Goal: Task Accomplishment & Management: Complete application form

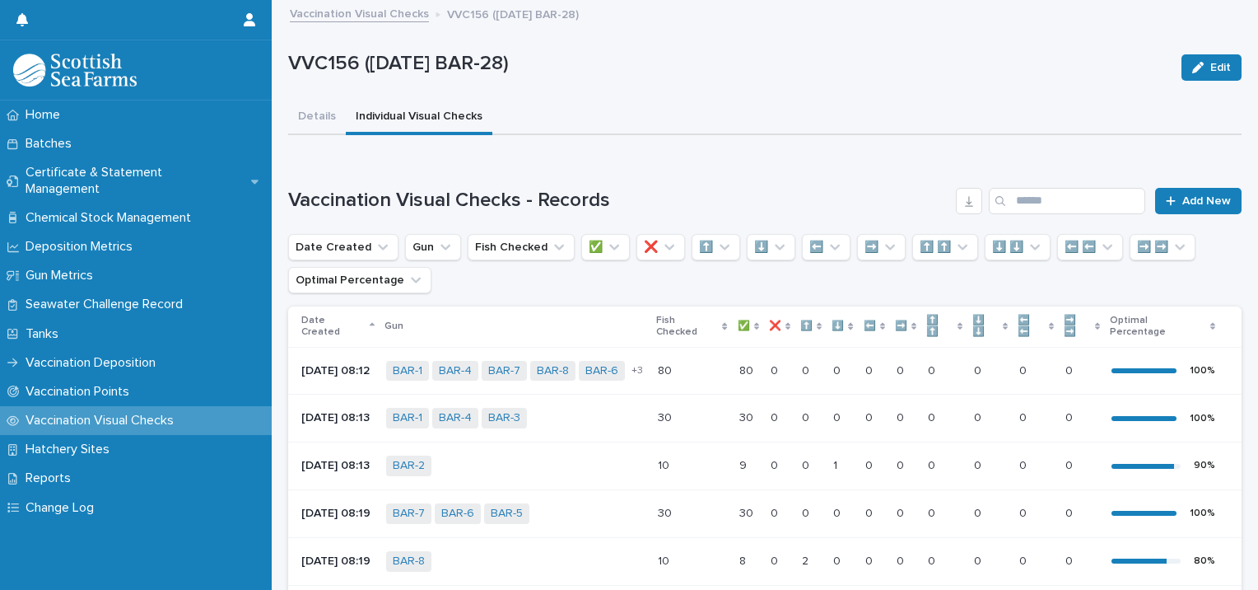
click at [1188, 184] on div "Loading... Saving… Vaccination Visual Checks - Records Add New Date Created Gun…" at bounding box center [764, 589] width 953 height 869
click at [1189, 195] on span "Add New" at bounding box center [1206, 201] width 49 height 12
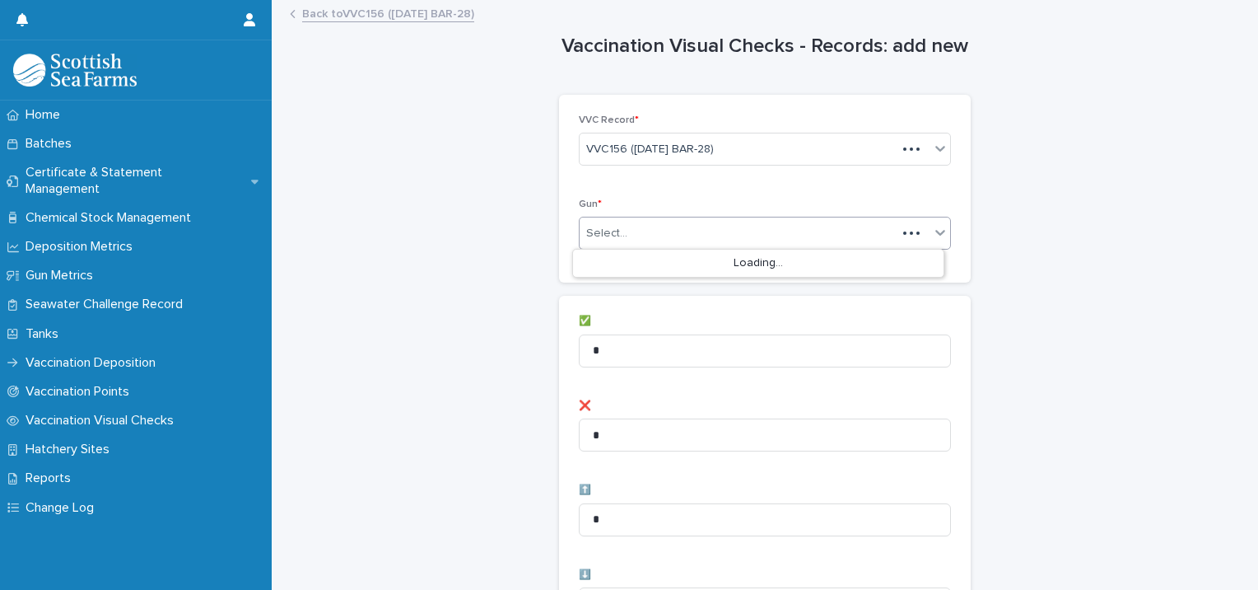
click at [647, 221] on div "Select..." at bounding box center [738, 233] width 317 height 27
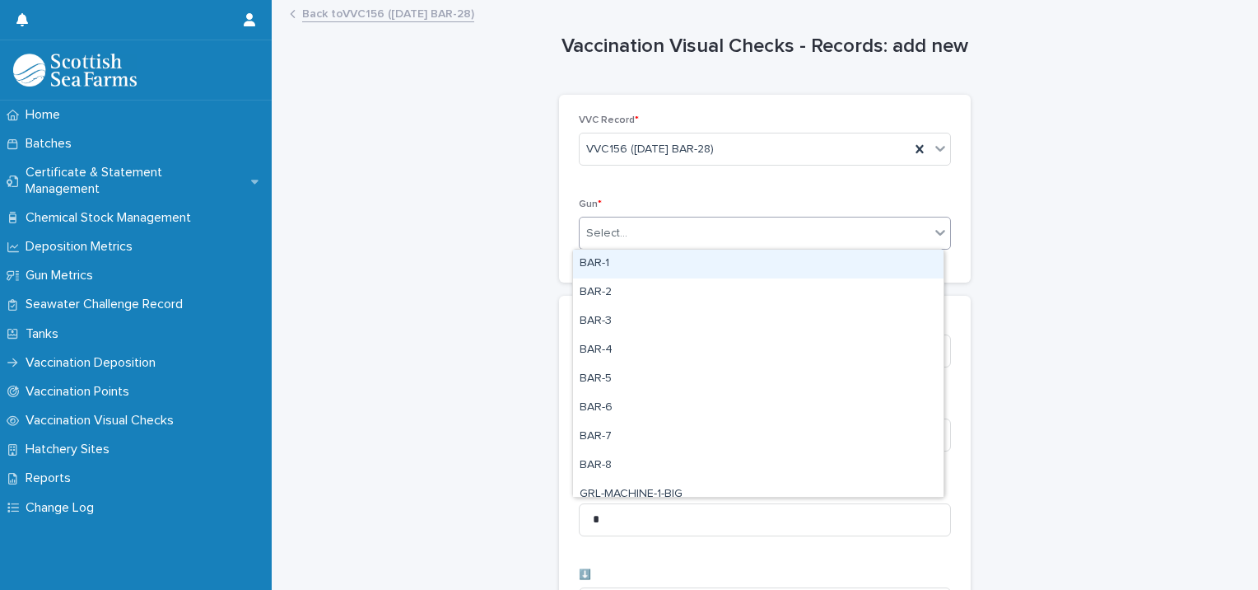
click at [615, 277] on div "BAR-1" at bounding box center [758, 263] width 371 height 29
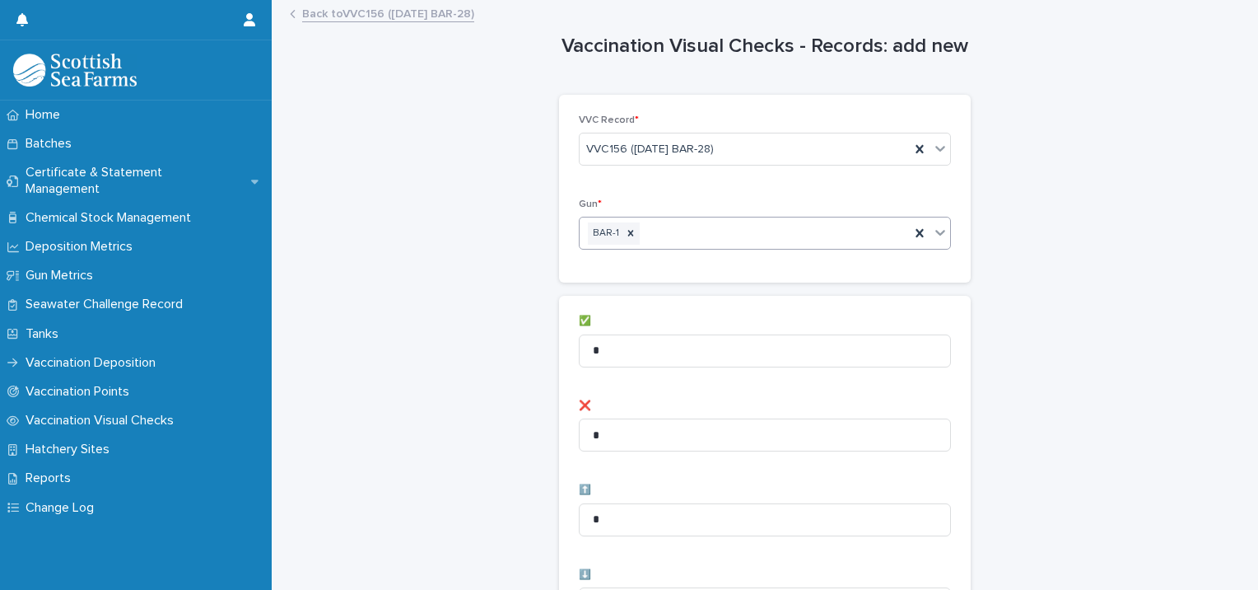
click at [748, 240] on div "BAR-1" at bounding box center [745, 233] width 330 height 29
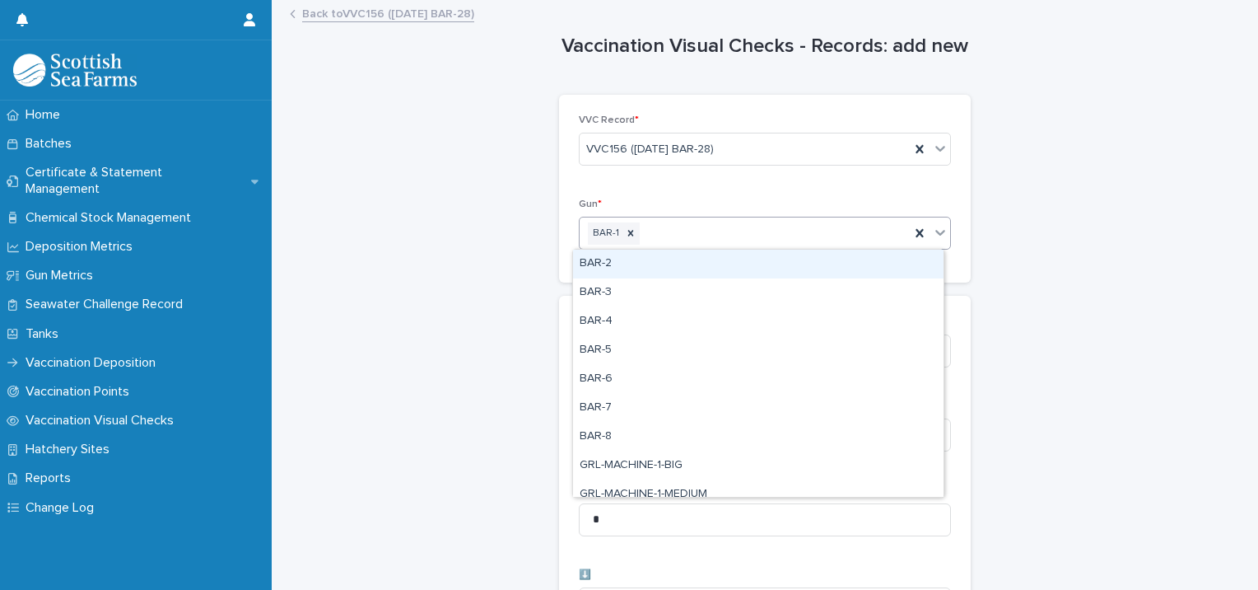
click at [661, 272] on div "BAR-2" at bounding box center [758, 263] width 371 height 29
click at [785, 225] on div "BAR-1 BAR-2" at bounding box center [745, 233] width 330 height 29
click at [735, 259] on div "BAR-3" at bounding box center [758, 263] width 371 height 29
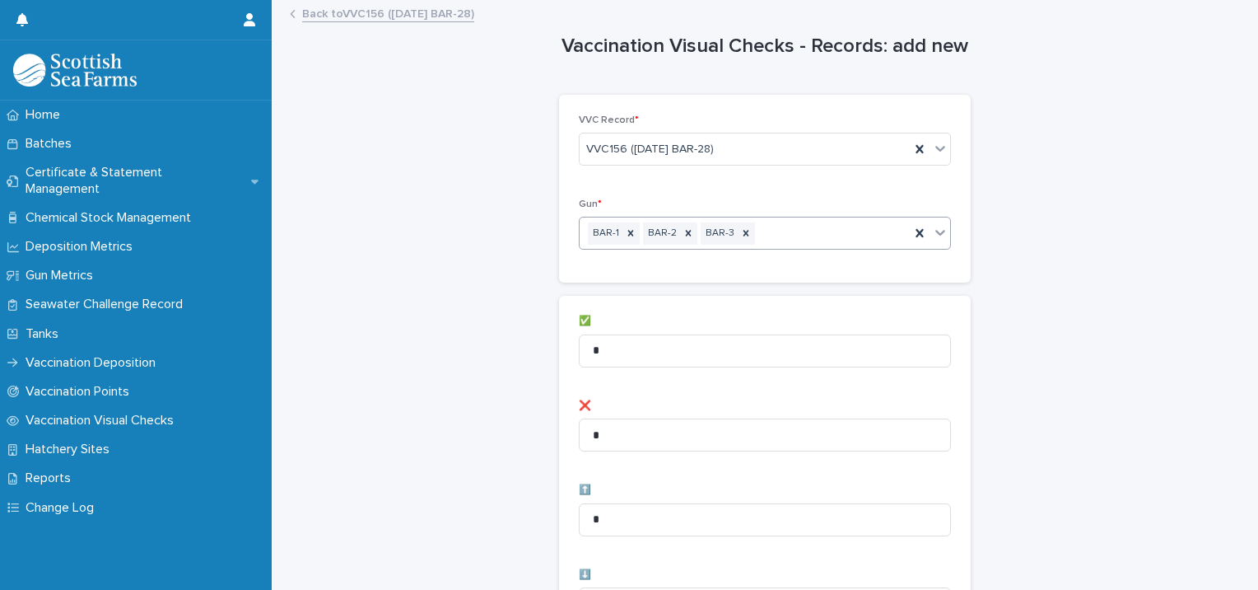
click at [784, 227] on div "BAR-1 BAR-2 BAR-3" at bounding box center [745, 233] width 330 height 29
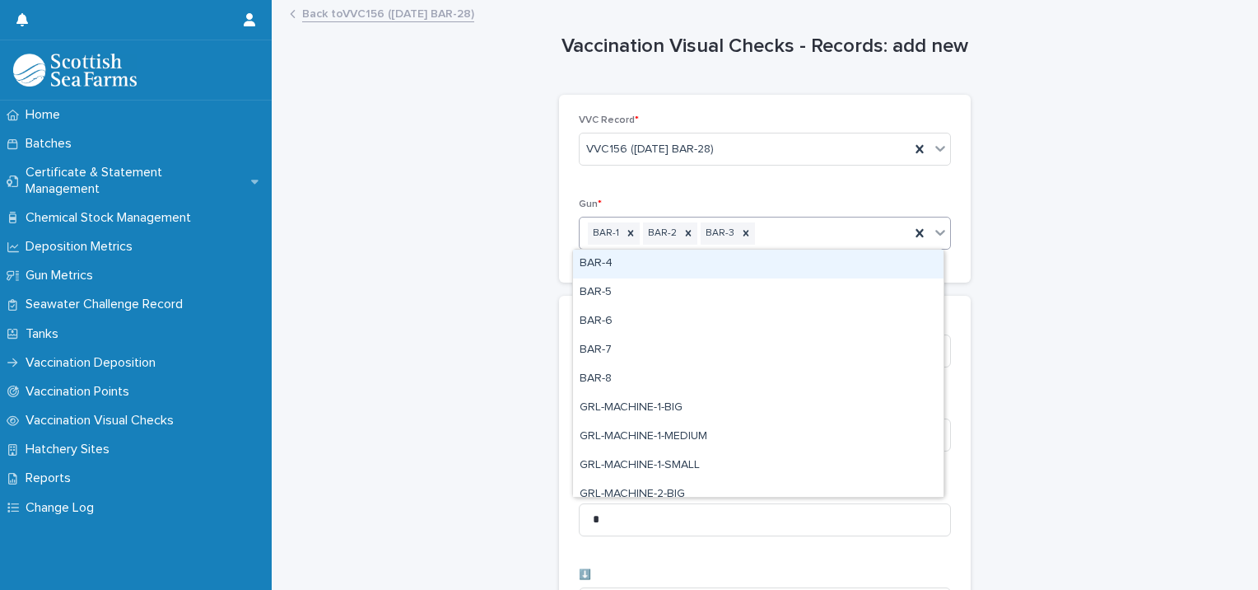
click at [770, 254] on div "BAR-4" at bounding box center [758, 263] width 371 height 29
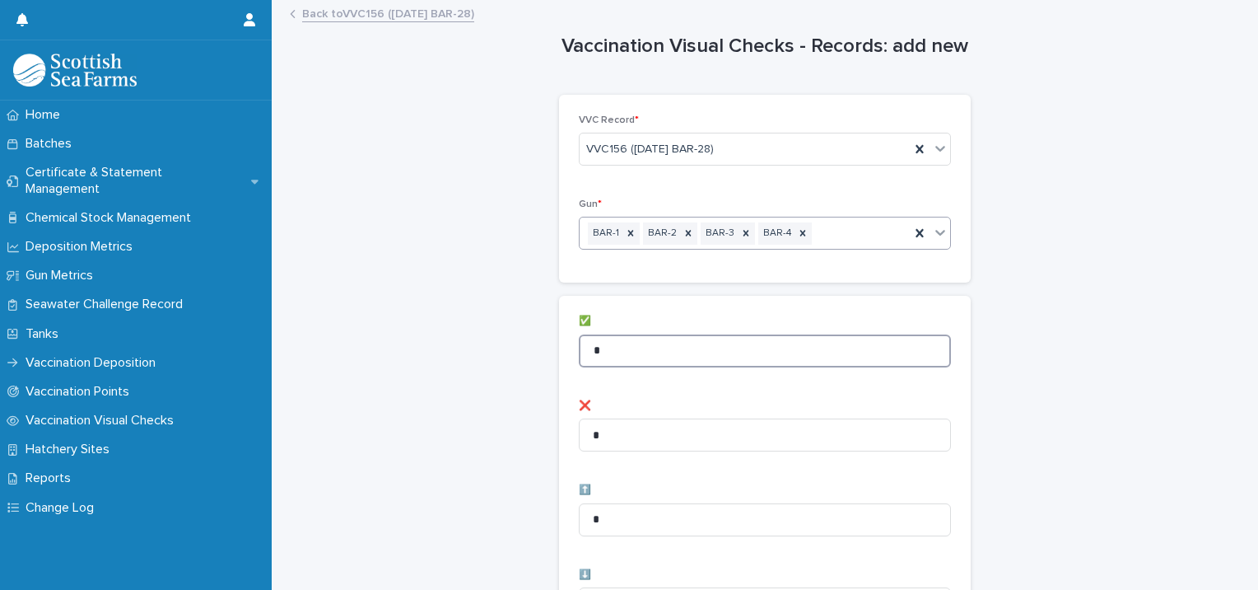
drag, startPoint x: 639, startPoint y: 360, endPoint x: 461, endPoint y: 361, distance: 177.9
type input "**"
drag, startPoint x: 463, startPoint y: 362, endPoint x: 468, endPoint y: 355, distance: 8.9
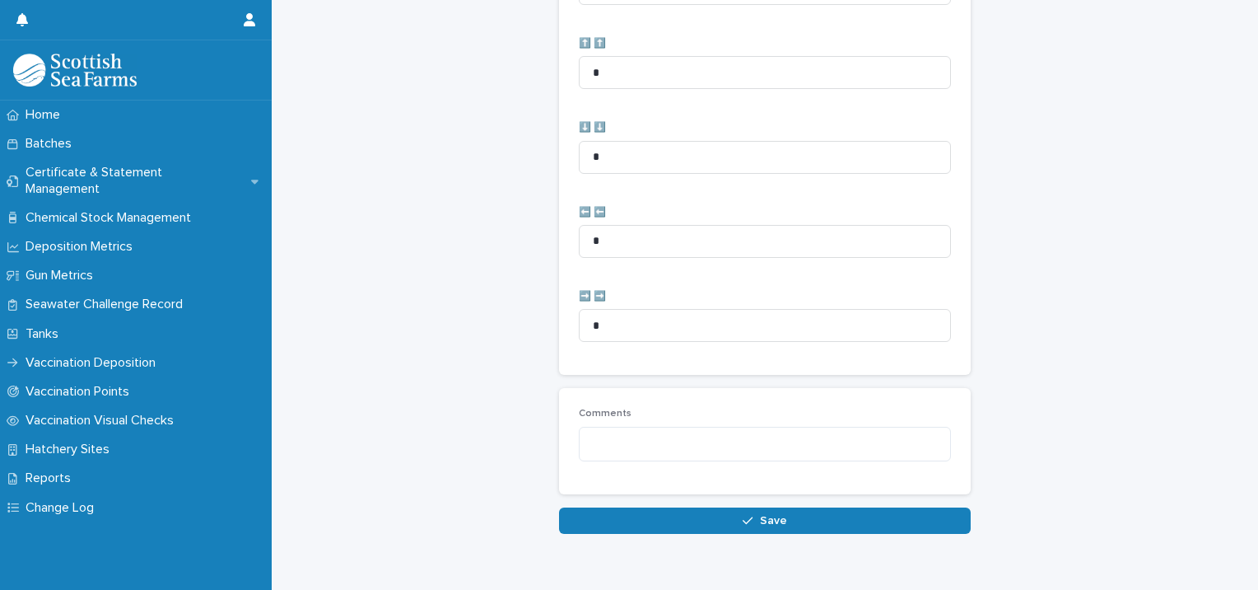
scroll to position [822, 0]
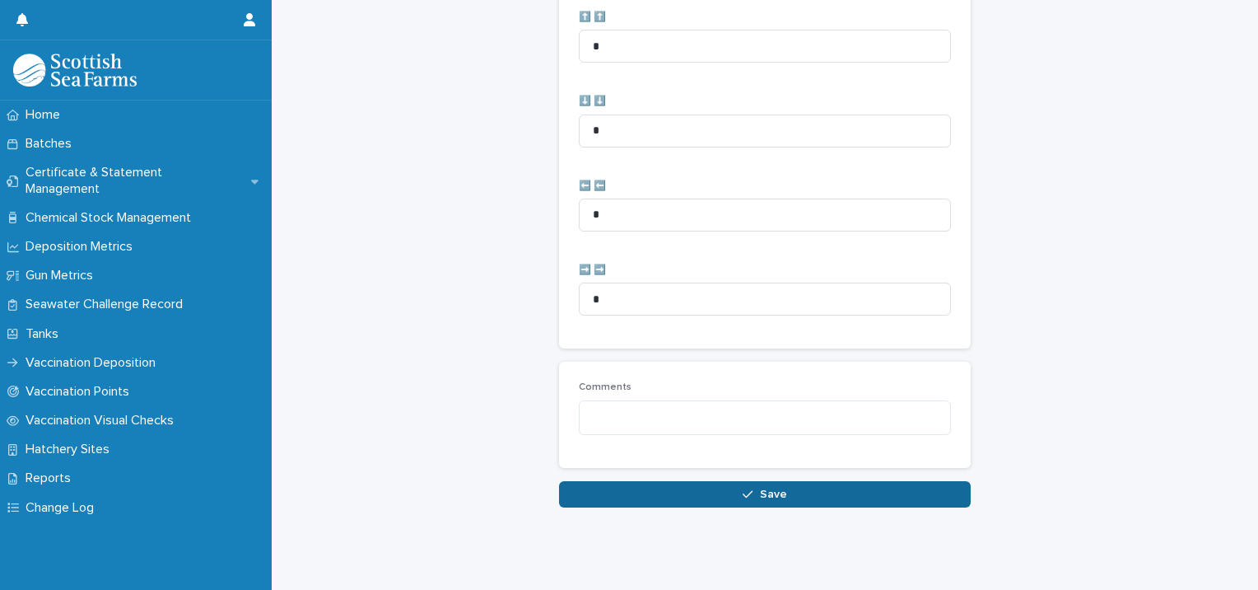
click at [576, 487] on button "Save" at bounding box center [765, 494] width 412 height 26
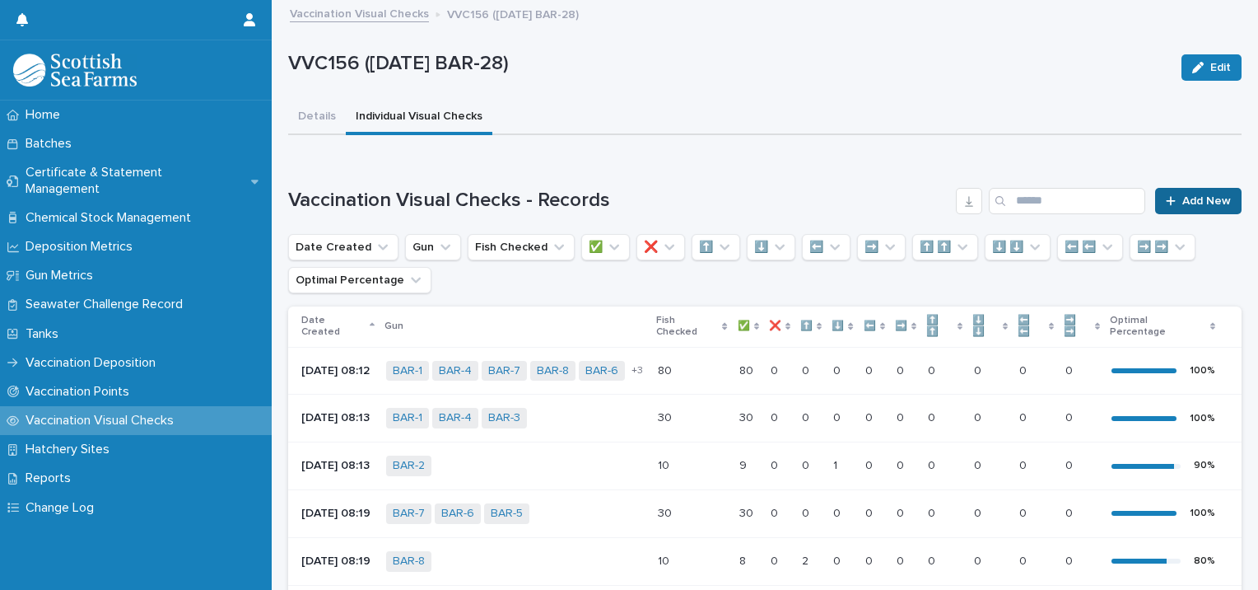
click at [1196, 203] on span "Add New" at bounding box center [1206, 201] width 49 height 12
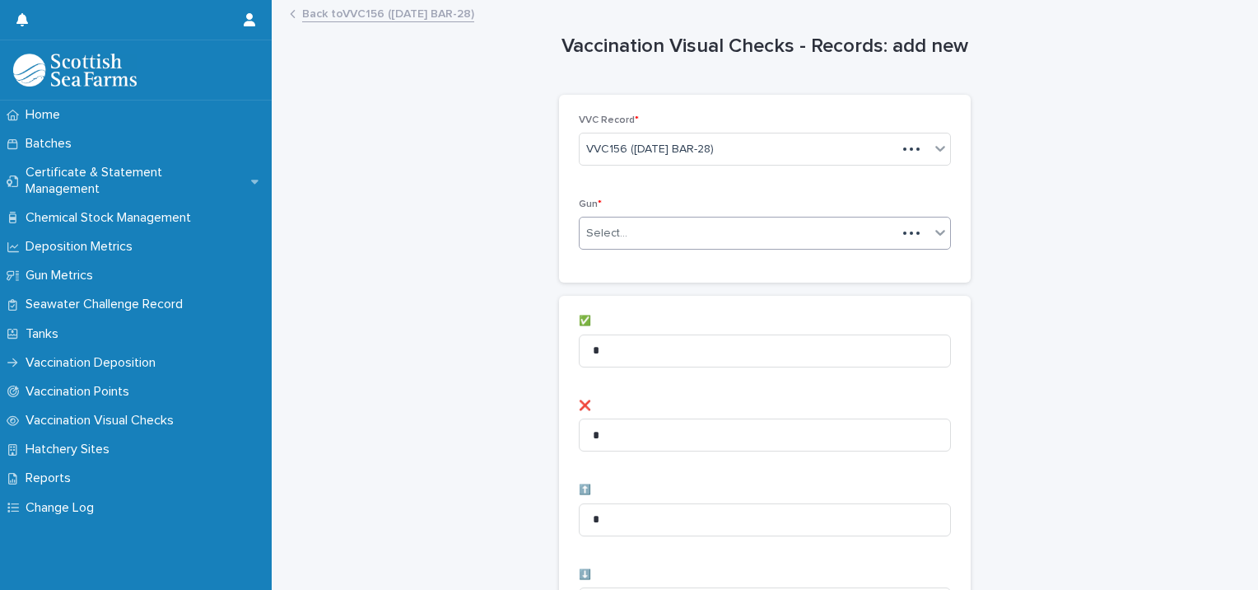
click at [617, 221] on div "Select..." at bounding box center [738, 233] width 317 height 27
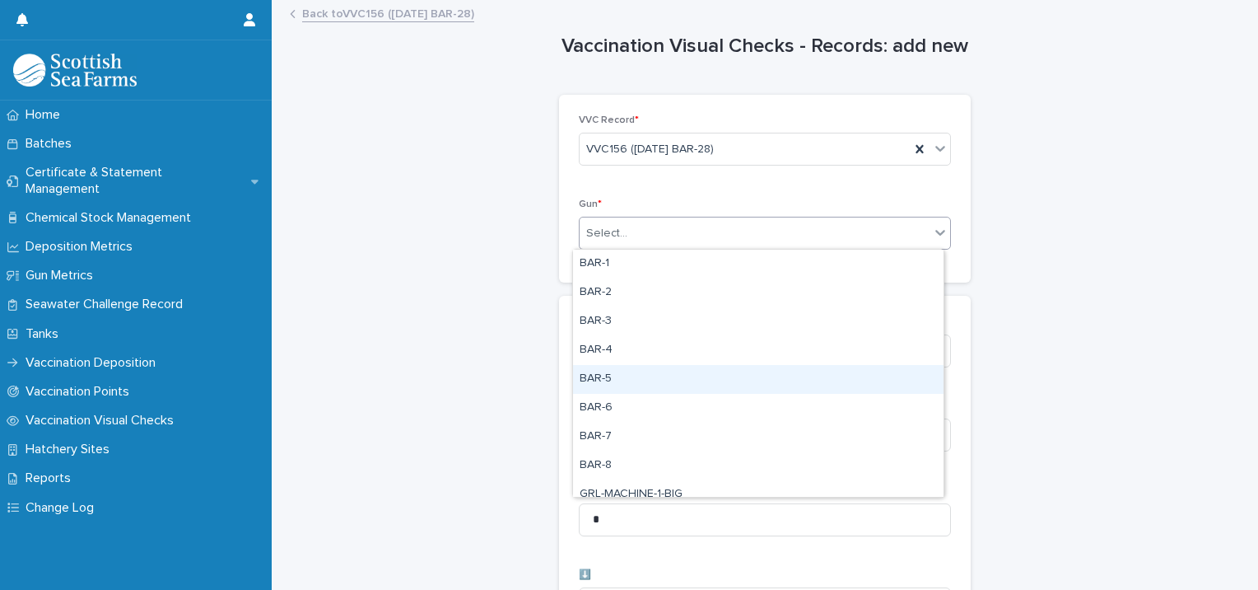
click at [622, 372] on div "BAR-5" at bounding box center [758, 379] width 371 height 29
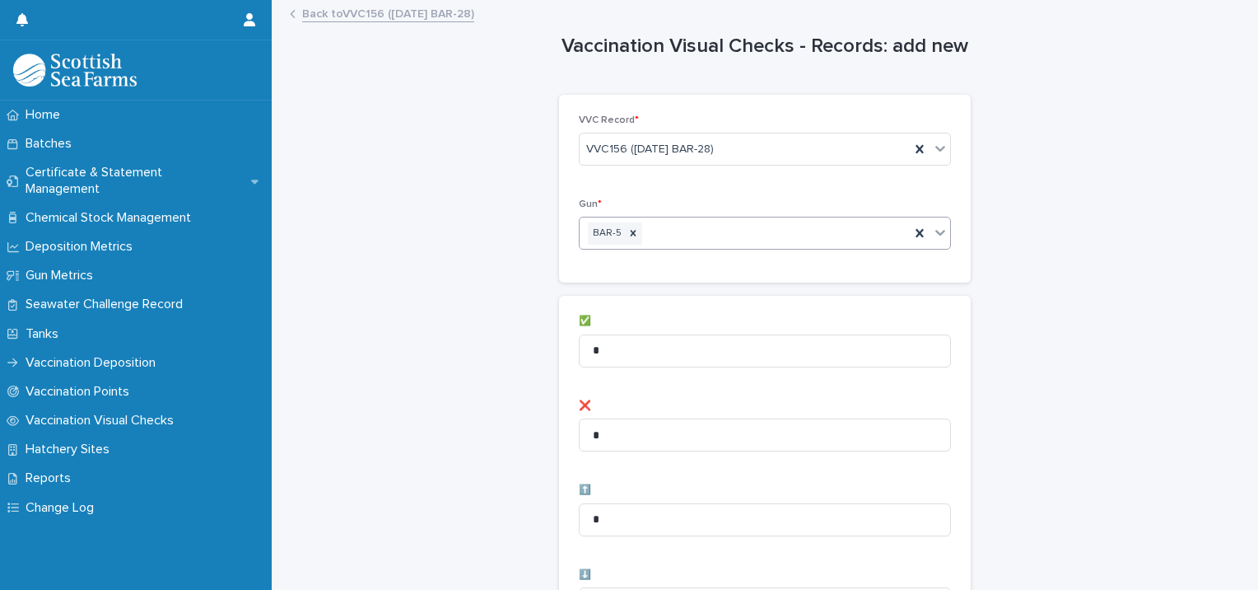
click at [758, 232] on div "BAR-5" at bounding box center [745, 233] width 330 height 29
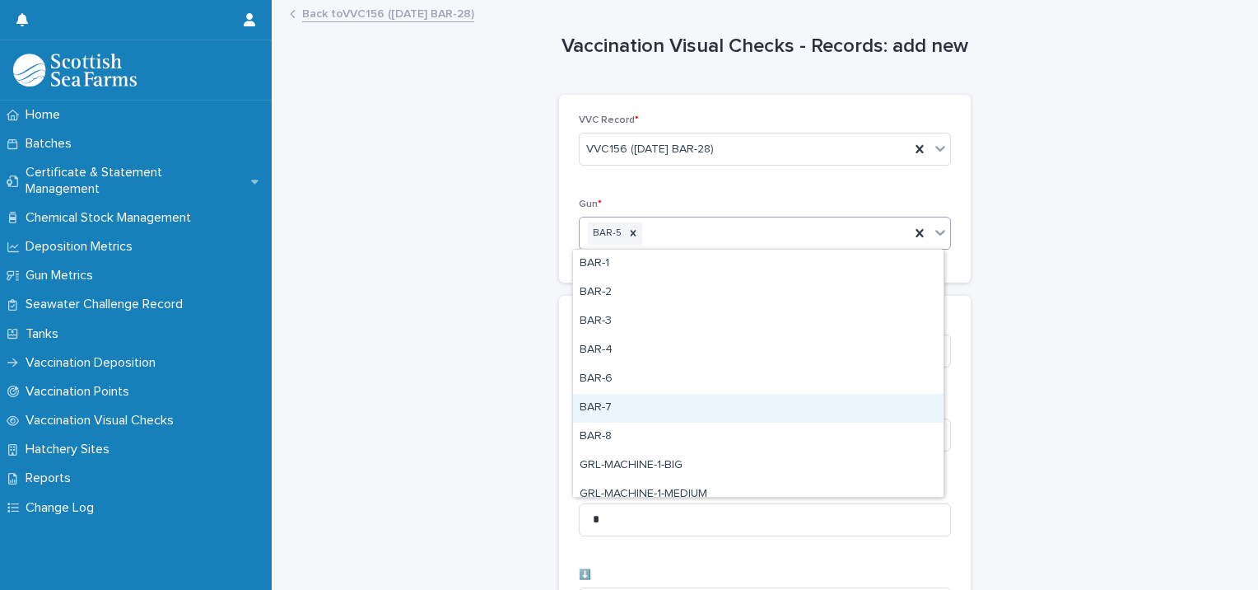
click at [632, 411] on div "BAR-7" at bounding box center [758, 408] width 371 height 29
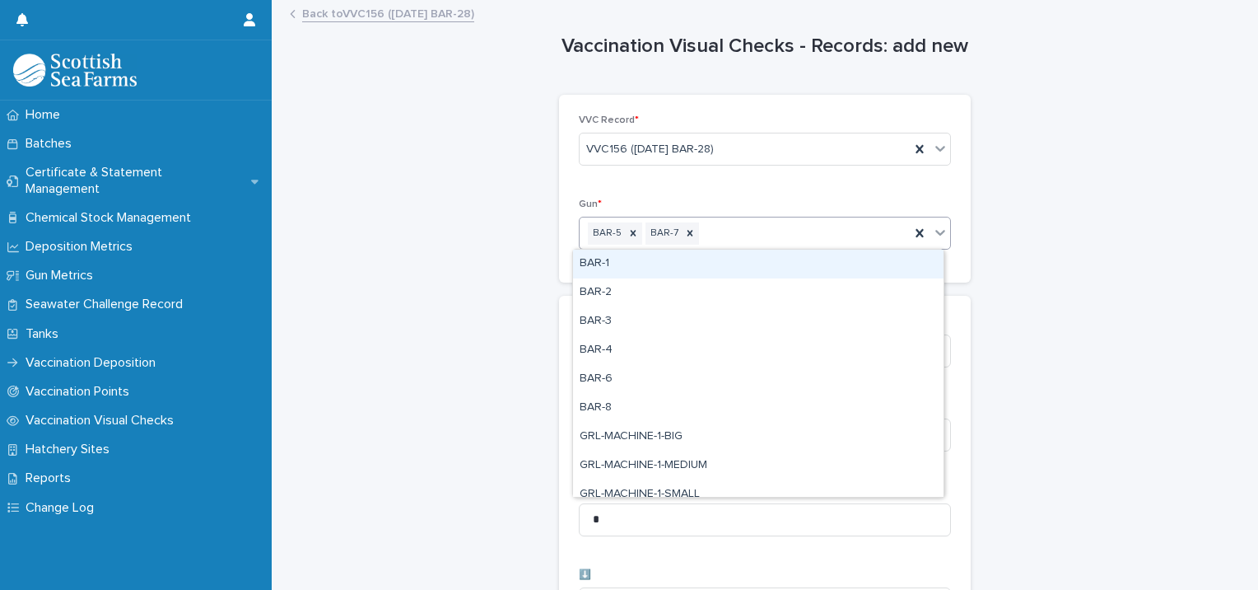
click at [761, 223] on div "BAR-5 BAR-7" at bounding box center [745, 233] width 330 height 29
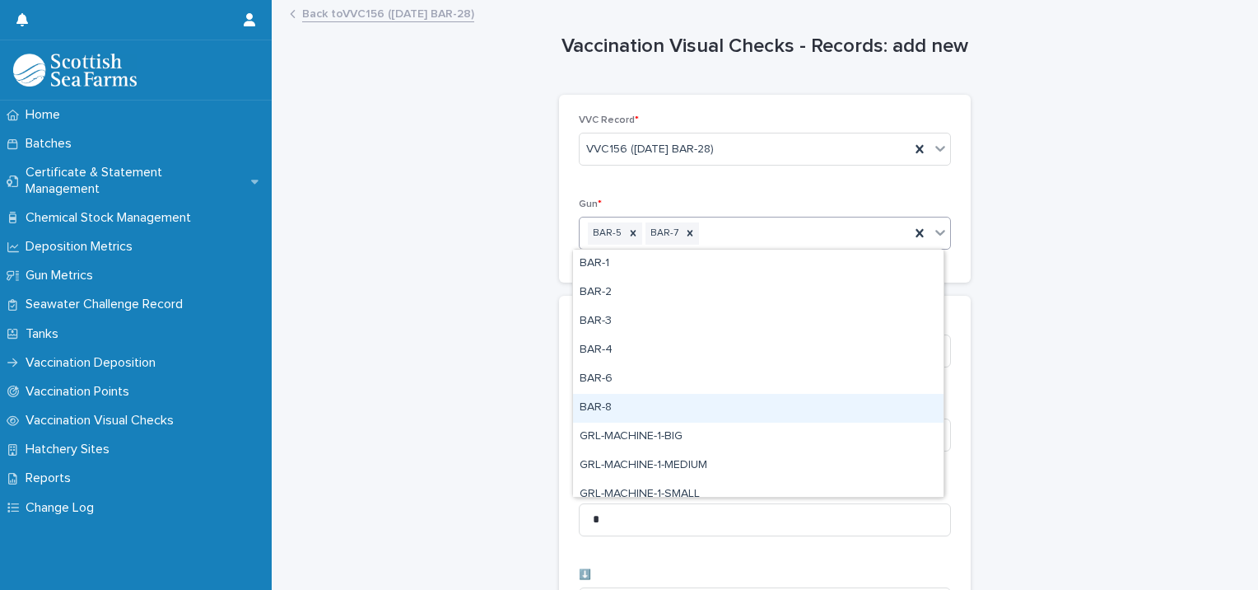
click at [642, 405] on div "BAR-8" at bounding box center [758, 408] width 371 height 29
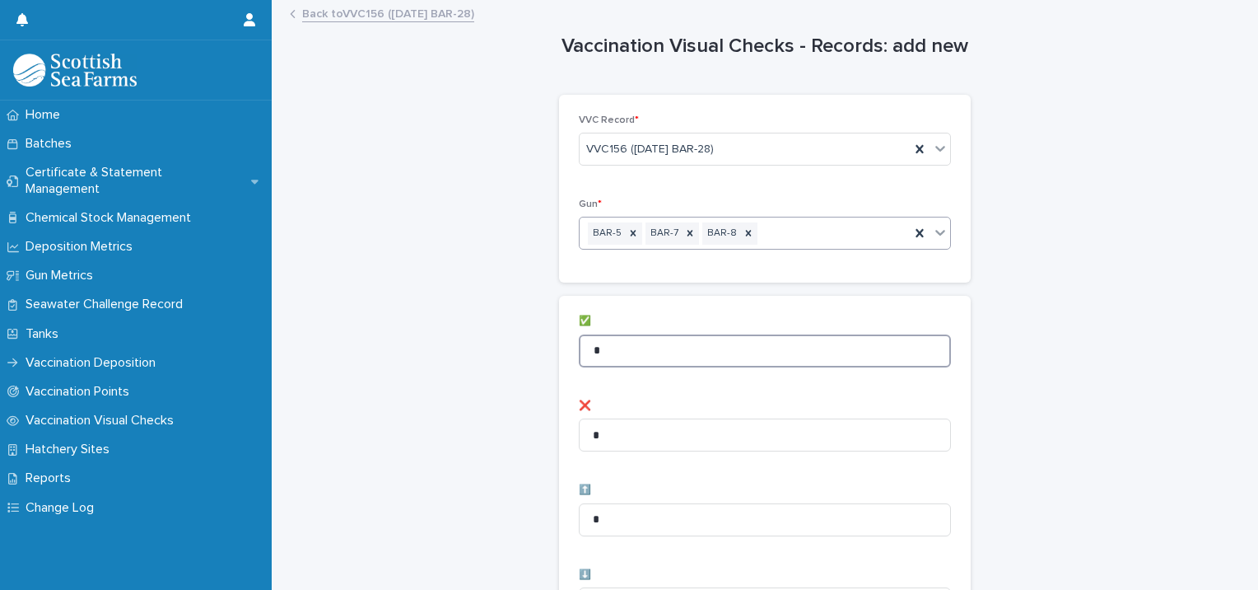
drag, startPoint x: 683, startPoint y: 338, endPoint x: 463, endPoint y: 357, distance: 221.5
type input "**"
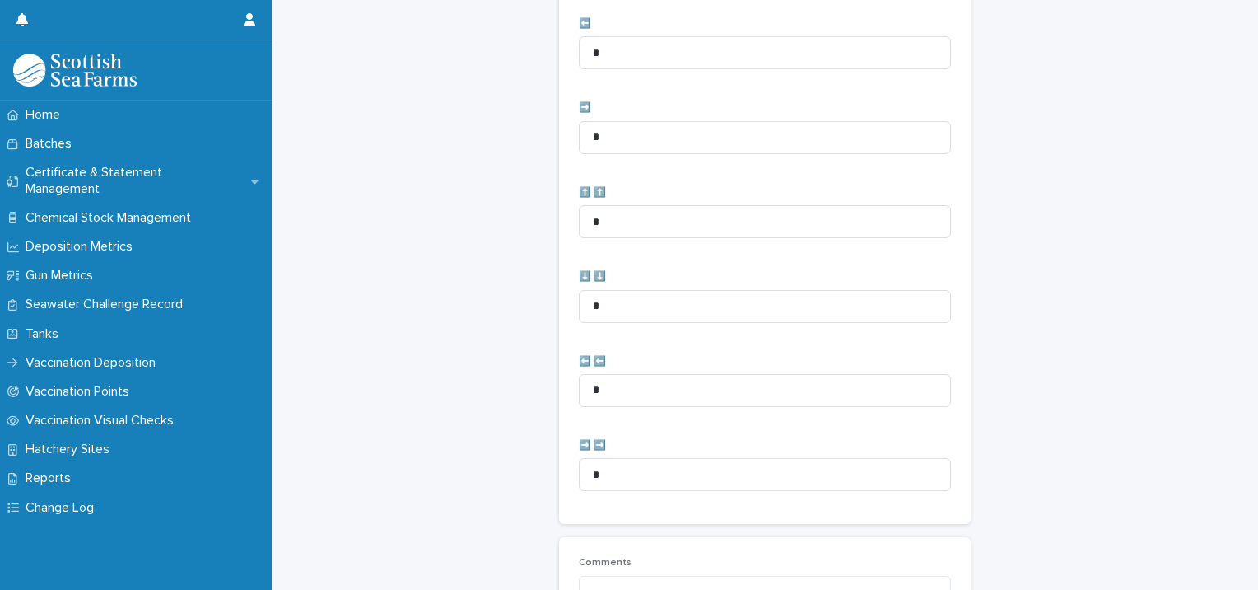
scroll to position [822, 0]
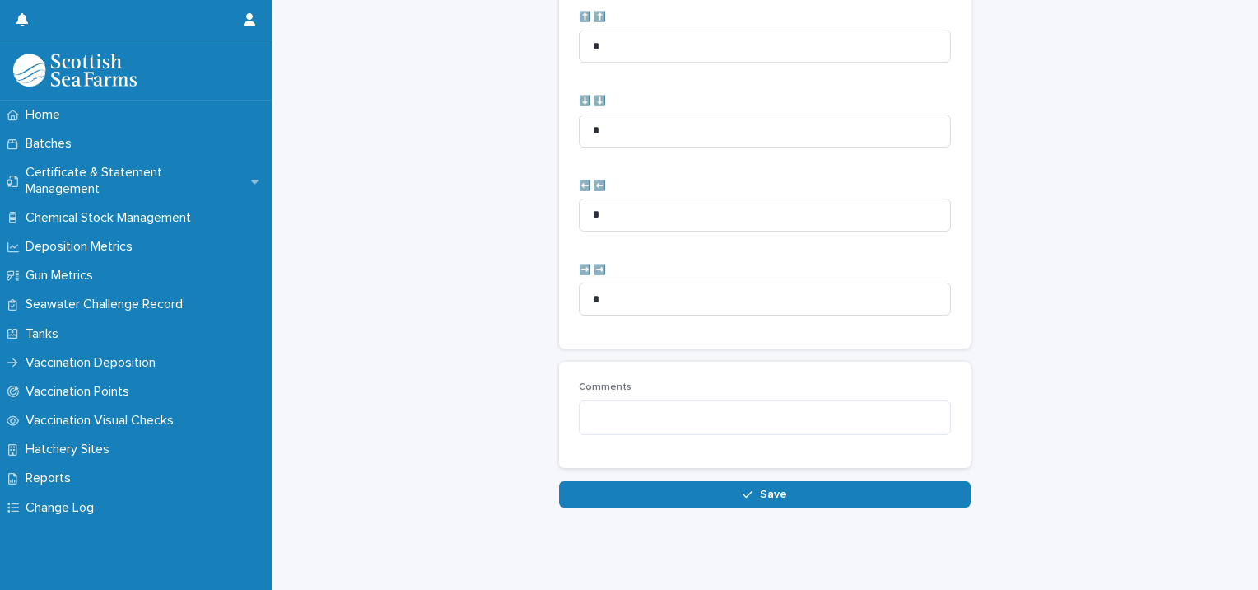
click at [577, 482] on button "Save" at bounding box center [765, 494] width 412 height 26
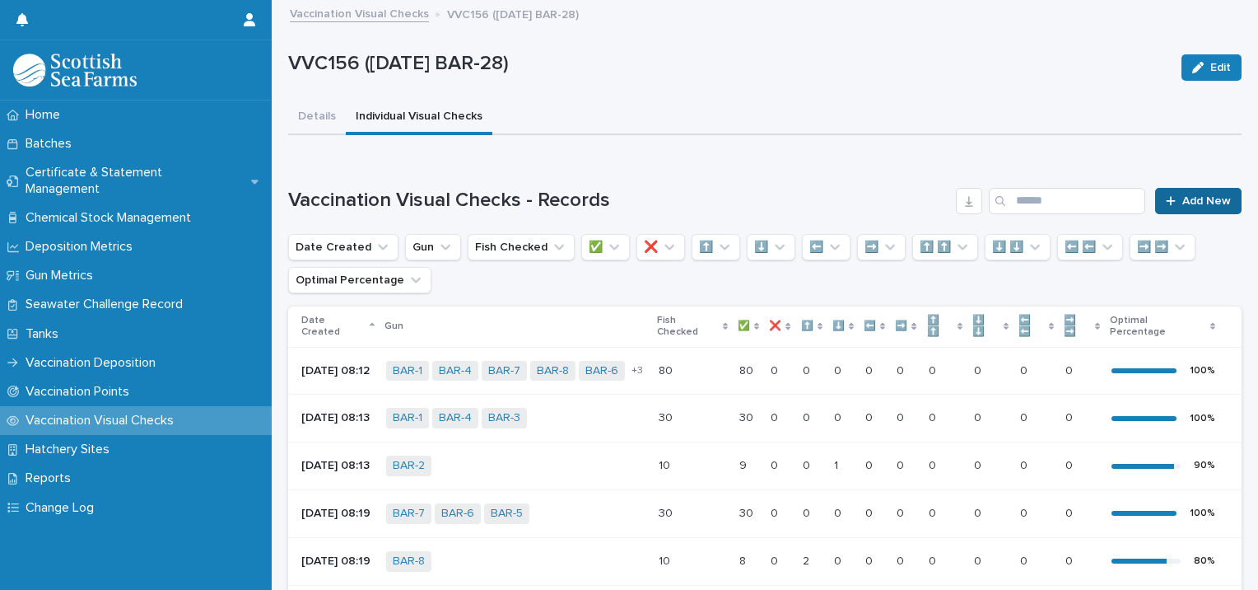
click at [1202, 201] on span "Add New" at bounding box center [1206, 201] width 49 height 12
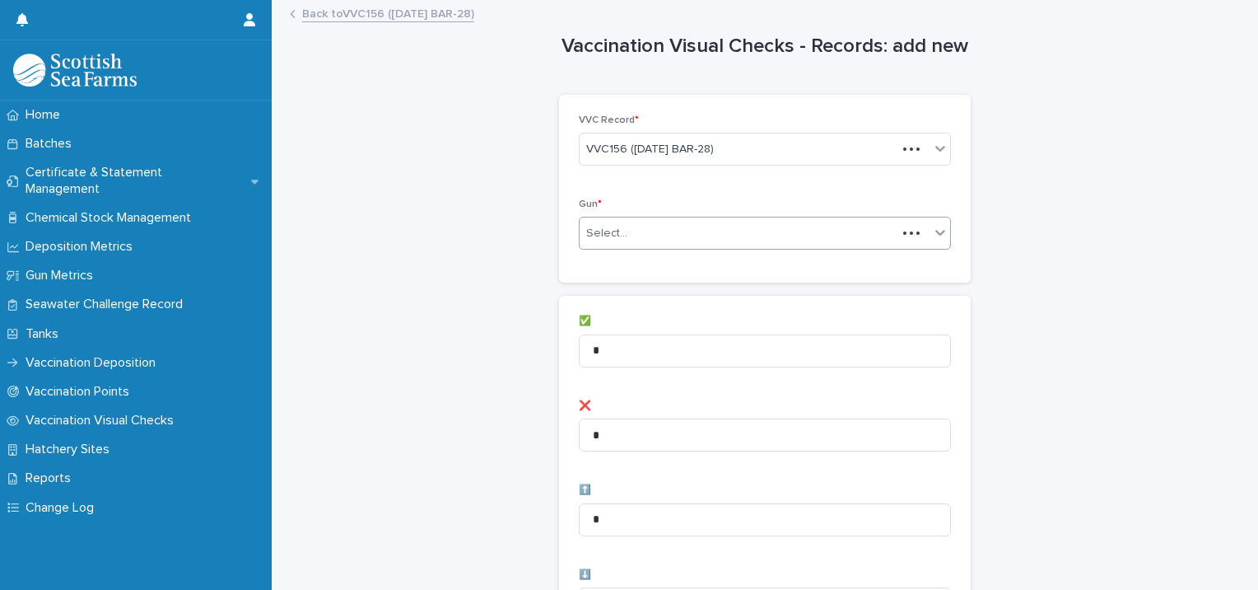
click at [734, 242] on div "Select..." at bounding box center [738, 233] width 317 height 27
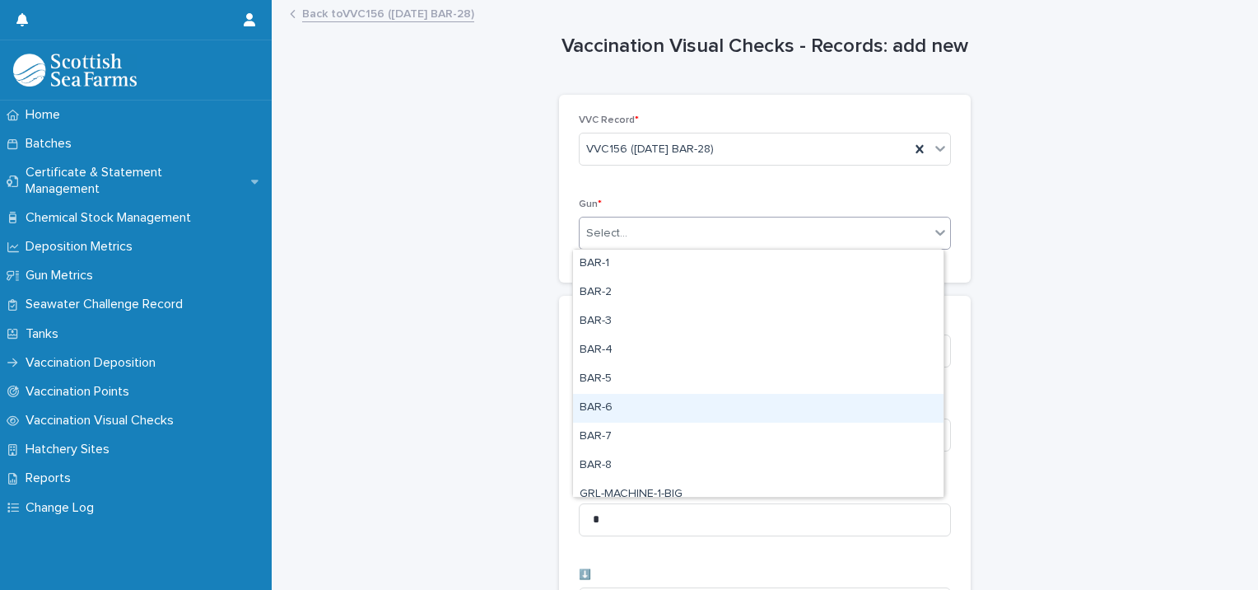
click at [626, 403] on div "BAR-6" at bounding box center [758, 408] width 371 height 29
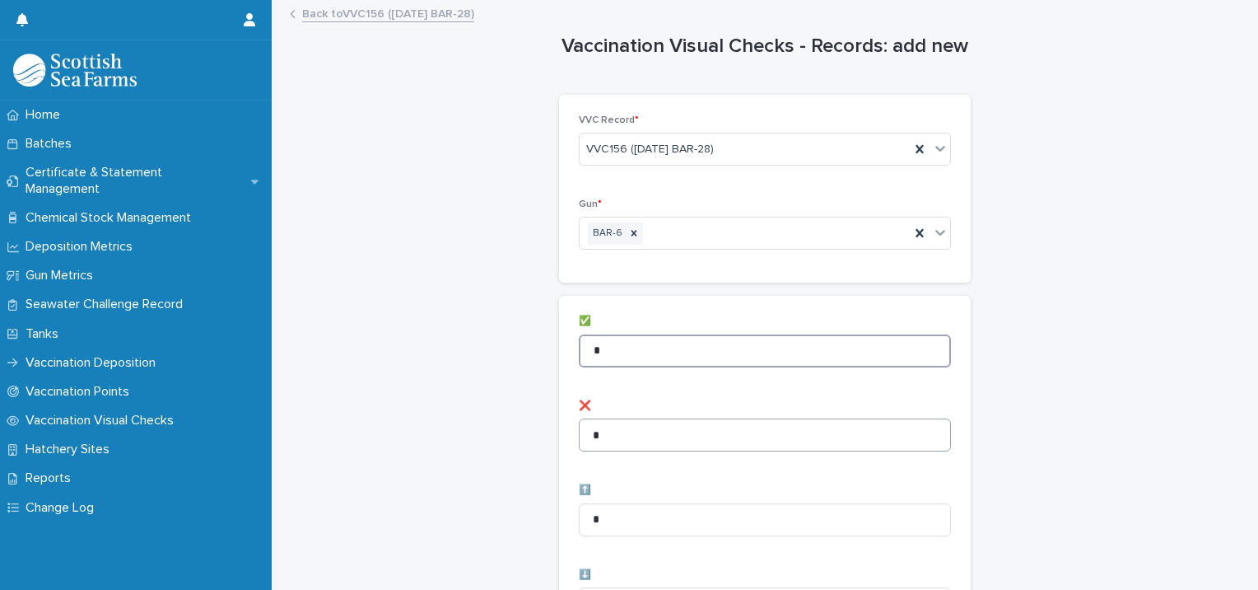
type input "*"
drag, startPoint x: 609, startPoint y: 441, endPoint x: 461, endPoint y: 450, distance: 148.4
type input "*"
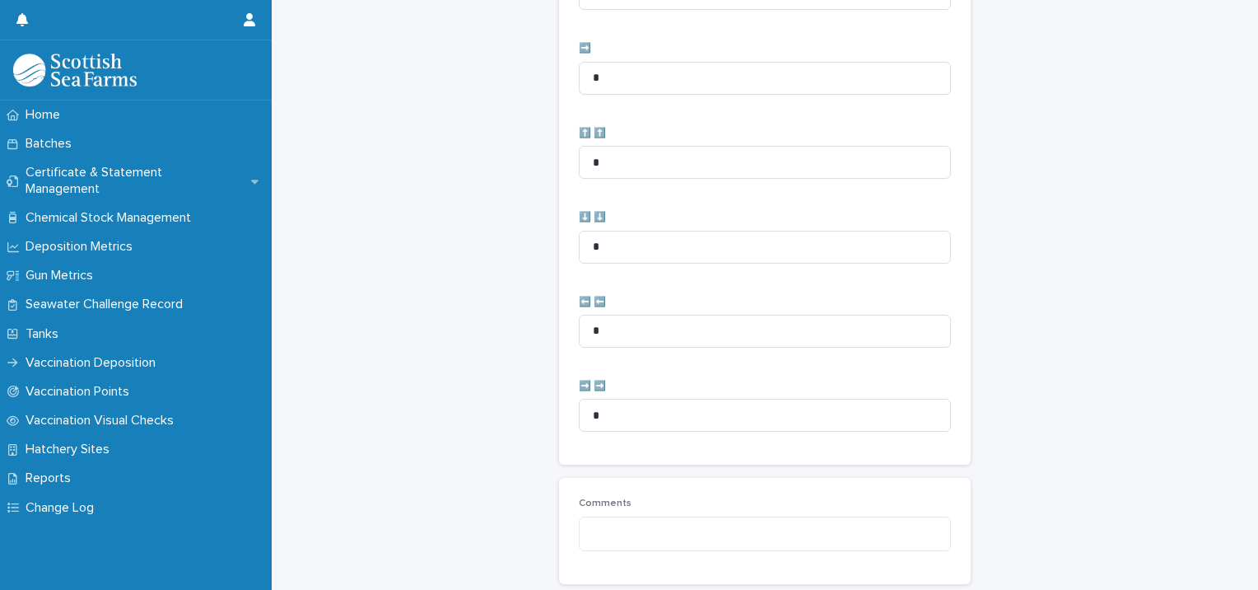
scroll to position [822, 0]
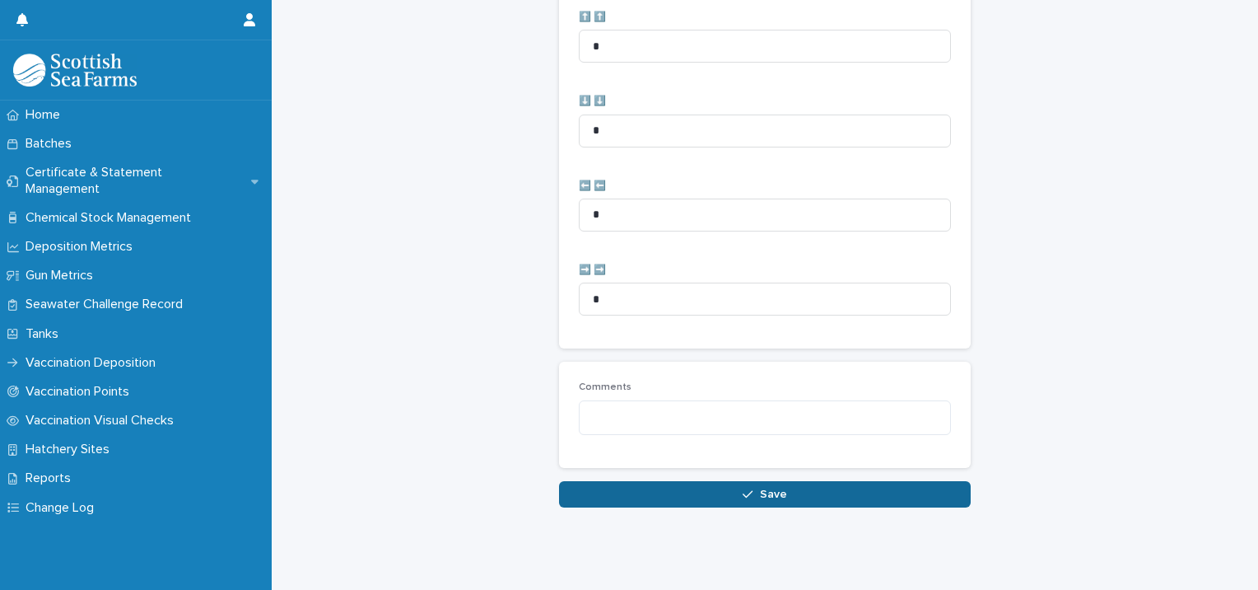
drag, startPoint x: 609, startPoint y: 501, endPoint x: 609, endPoint y: 487, distance: 13.2
click at [609, 487] on button "Save" at bounding box center [765, 494] width 412 height 26
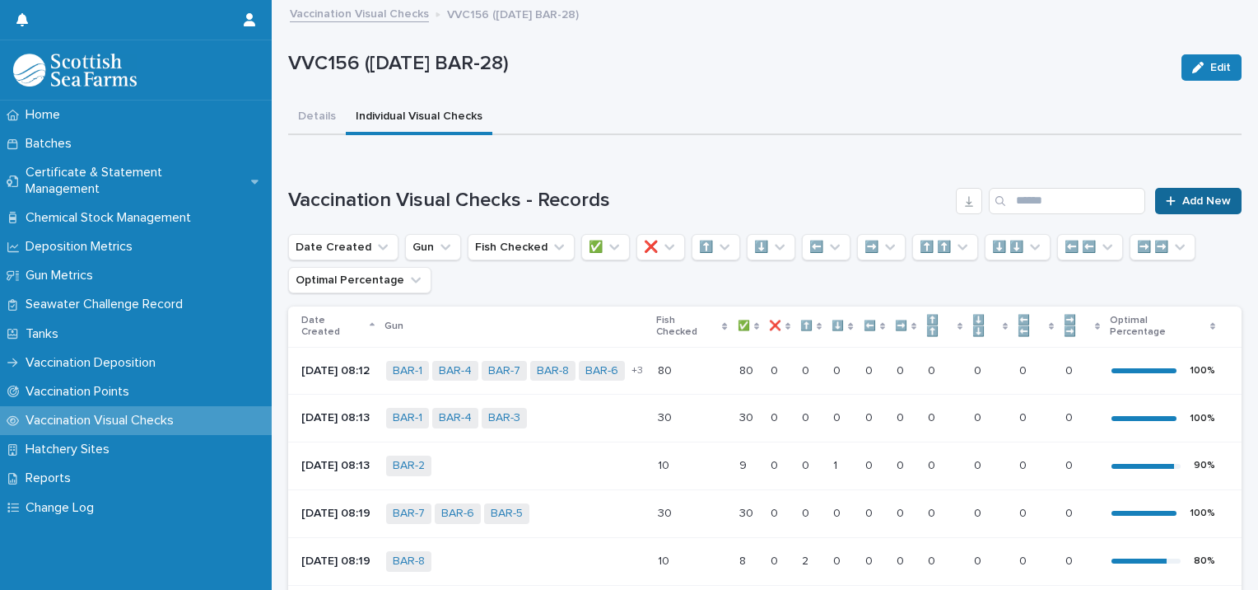
click at [1205, 201] on span "Add New" at bounding box center [1206, 201] width 49 height 12
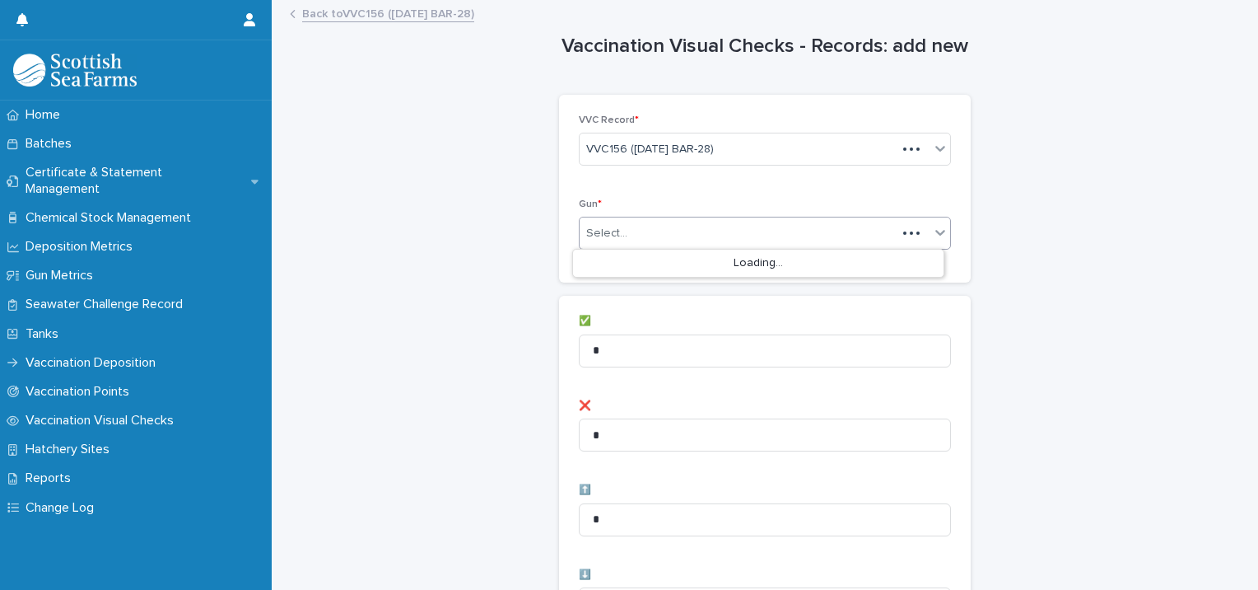
click at [744, 237] on div "Select..." at bounding box center [738, 233] width 317 height 27
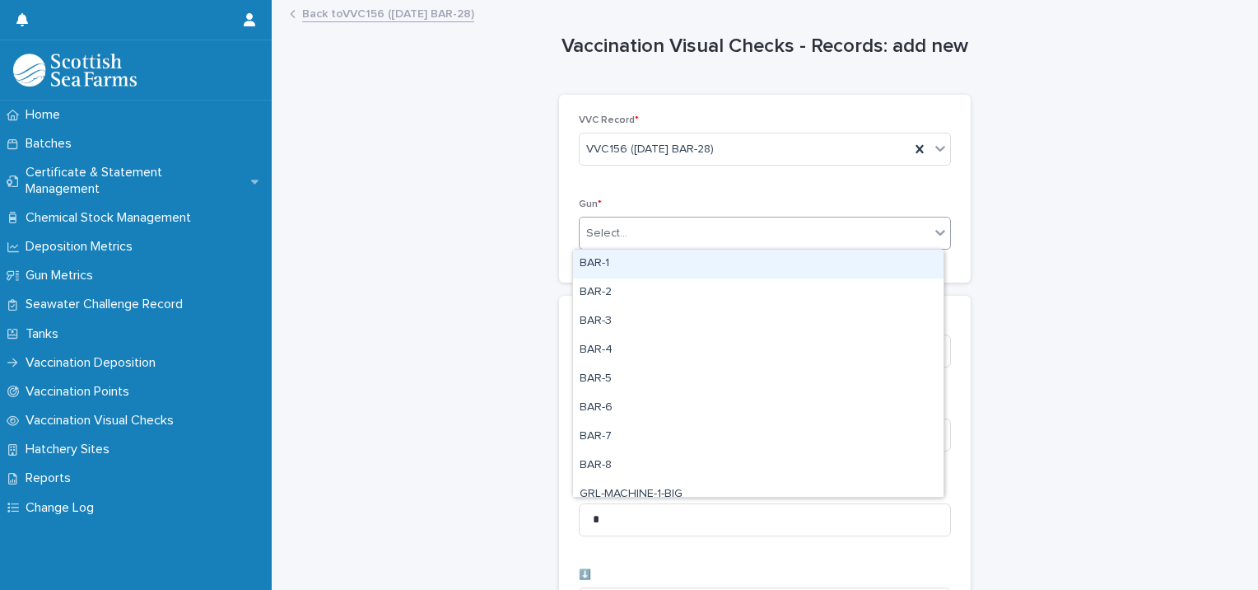
click at [639, 261] on div "BAR-1" at bounding box center [758, 263] width 371 height 29
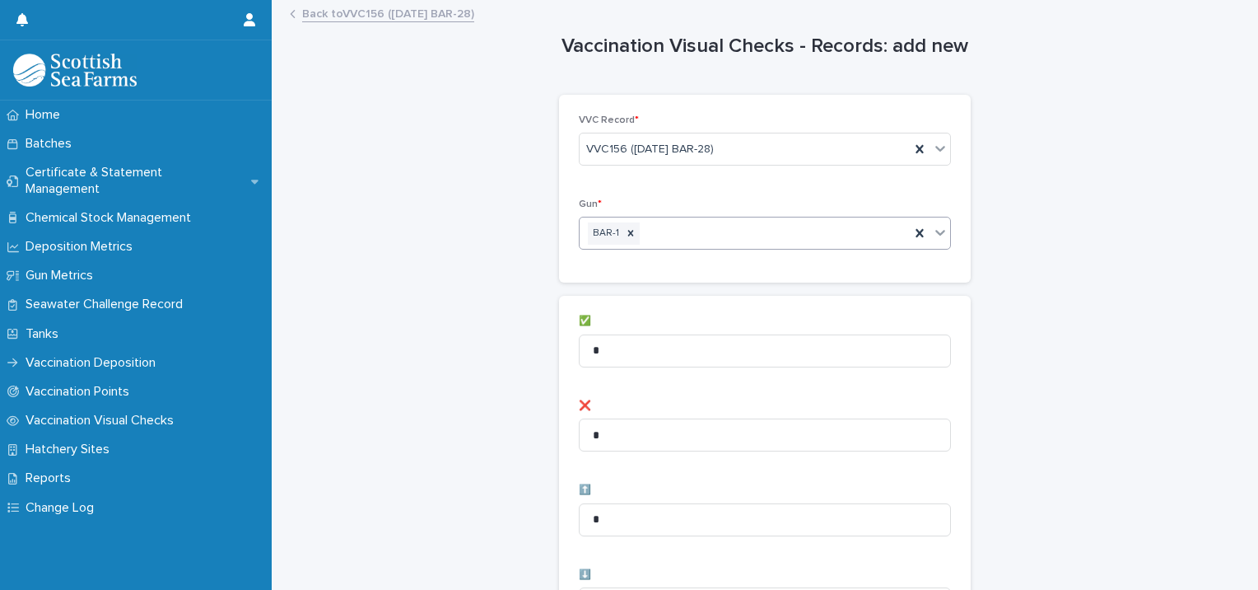
click at [734, 234] on div "BAR-1" at bounding box center [745, 233] width 330 height 29
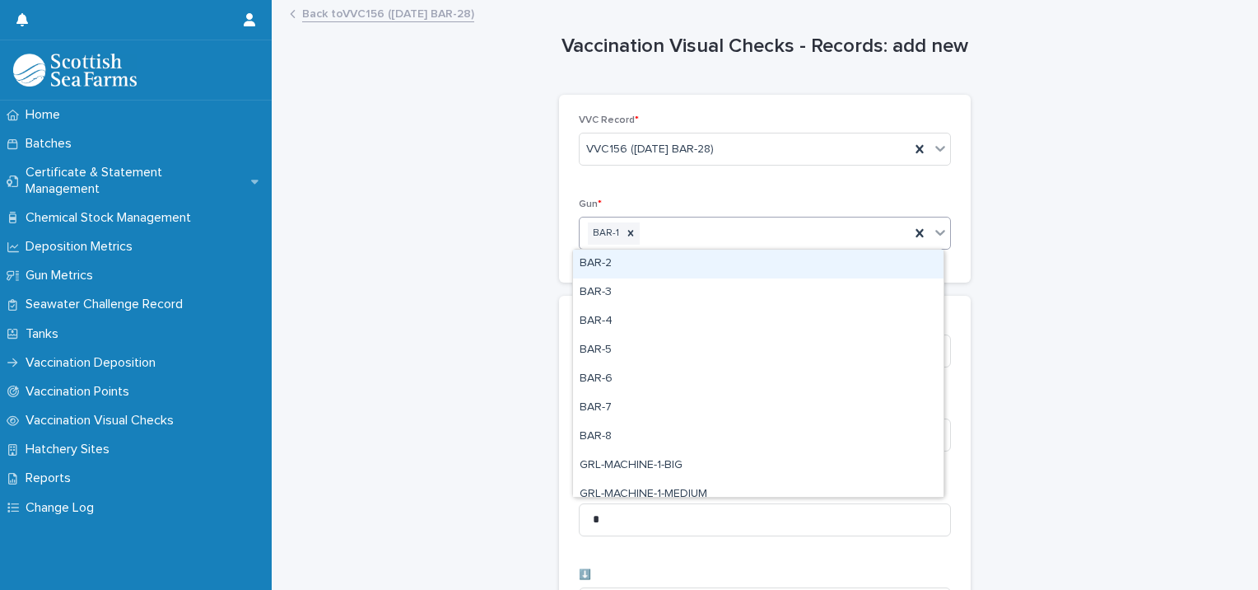
click at [710, 259] on div "BAR-2" at bounding box center [758, 263] width 371 height 29
click at [775, 228] on div "BAR-1 BAR-2" at bounding box center [745, 233] width 330 height 29
drag, startPoint x: 734, startPoint y: 263, endPoint x: 749, endPoint y: 265, distance: 15.8
click at [734, 263] on div "BAR-3" at bounding box center [758, 263] width 371 height 29
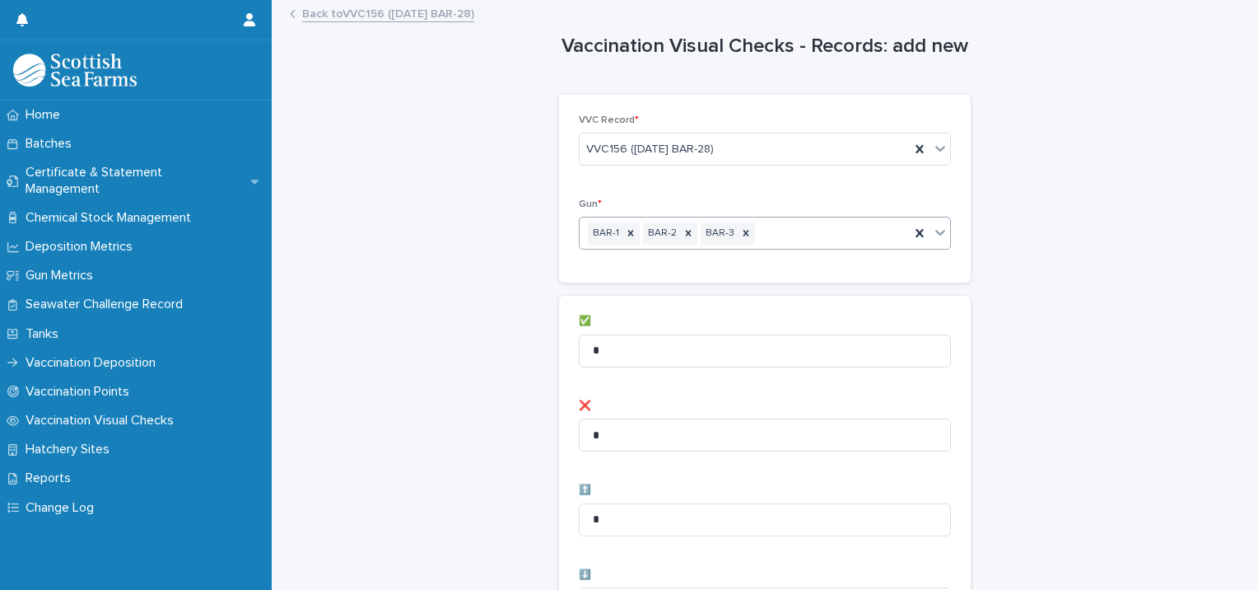
click at [817, 241] on div "BAR-1 BAR-2 BAR-3" at bounding box center [745, 233] width 330 height 29
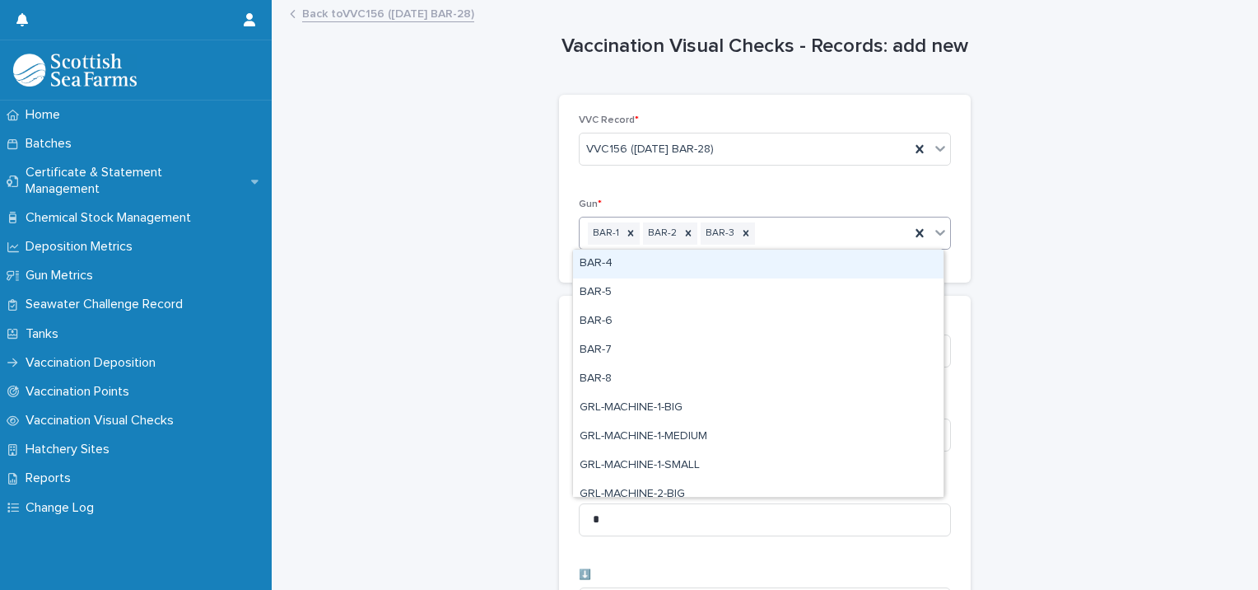
click at [772, 268] on div "BAR-4" at bounding box center [758, 263] width 371 height 29
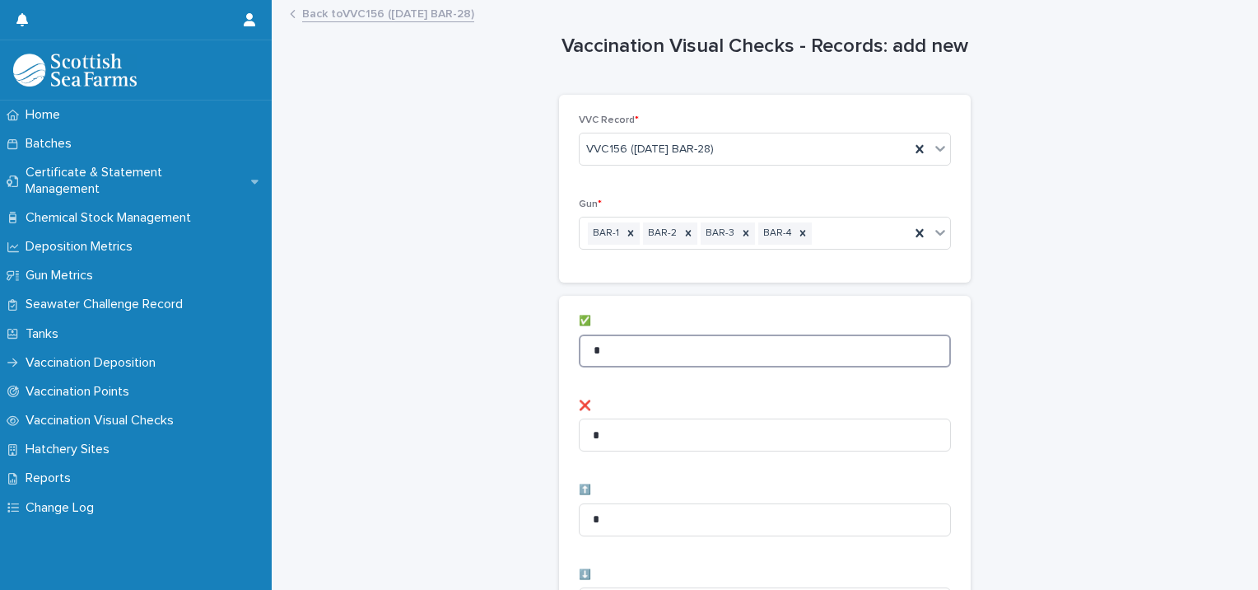
drag, startPoint x: 622, startPoint y: 343, endPoint x: 562, endPoint y: 358, distance: 62.7
type input "**"
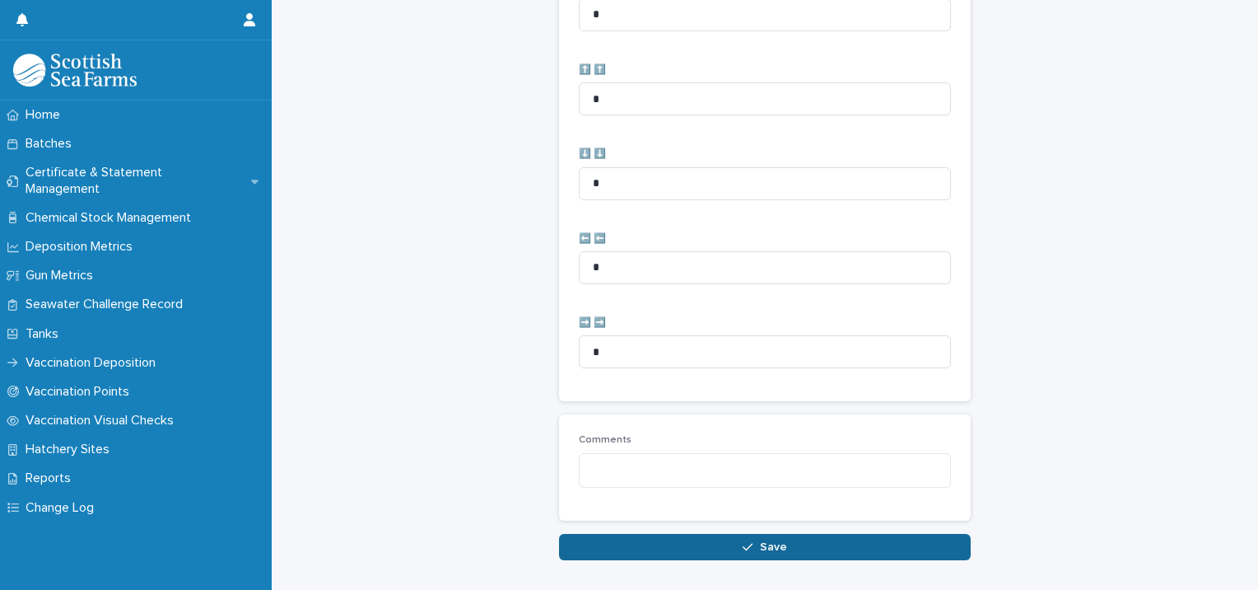
scroll to position [822, 0]
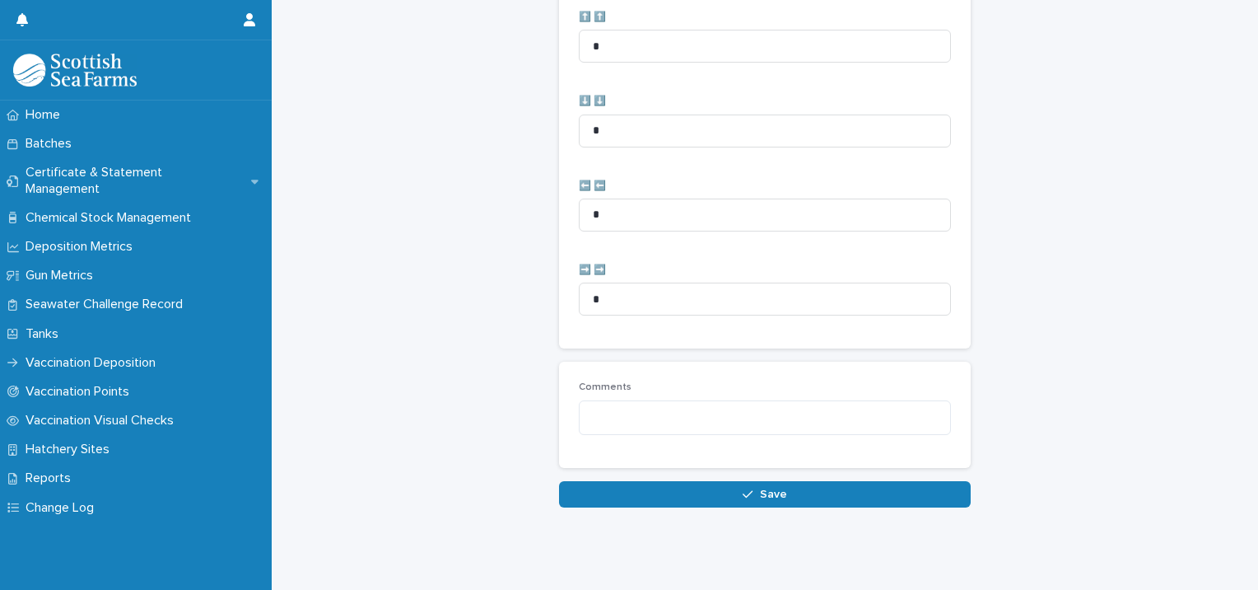
click at [573, 481] on button "Save" at bounding box center [765, 494] width 412 height 26
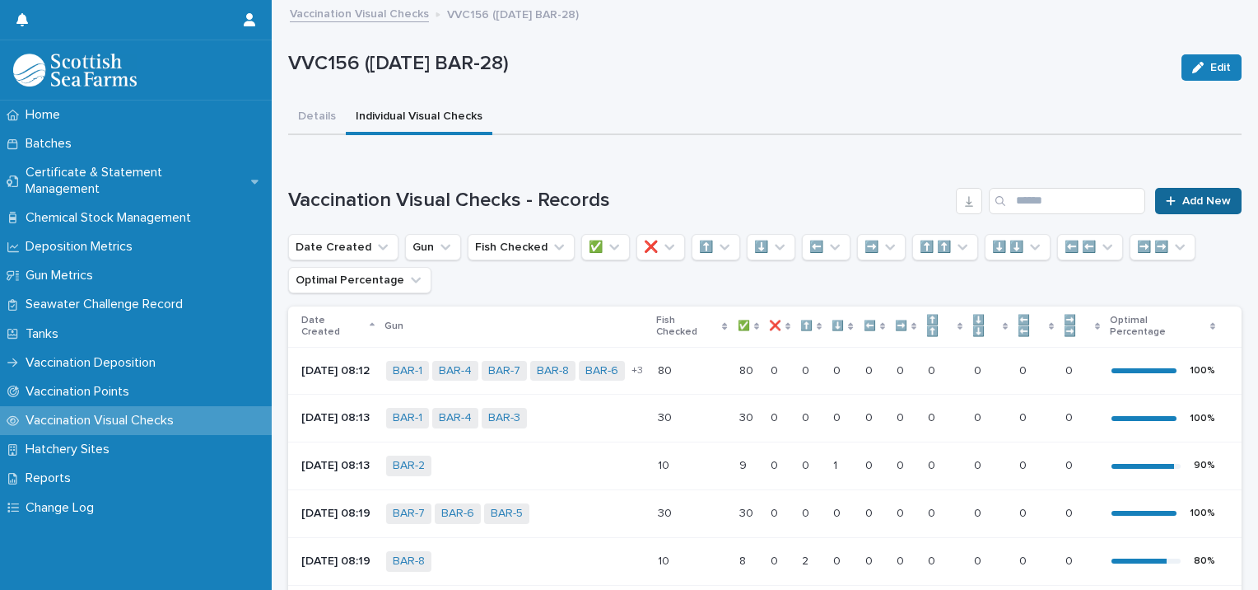
click at [1186, 195] on span "Add New" at bounding box center [1206, 201] width 49 height 12
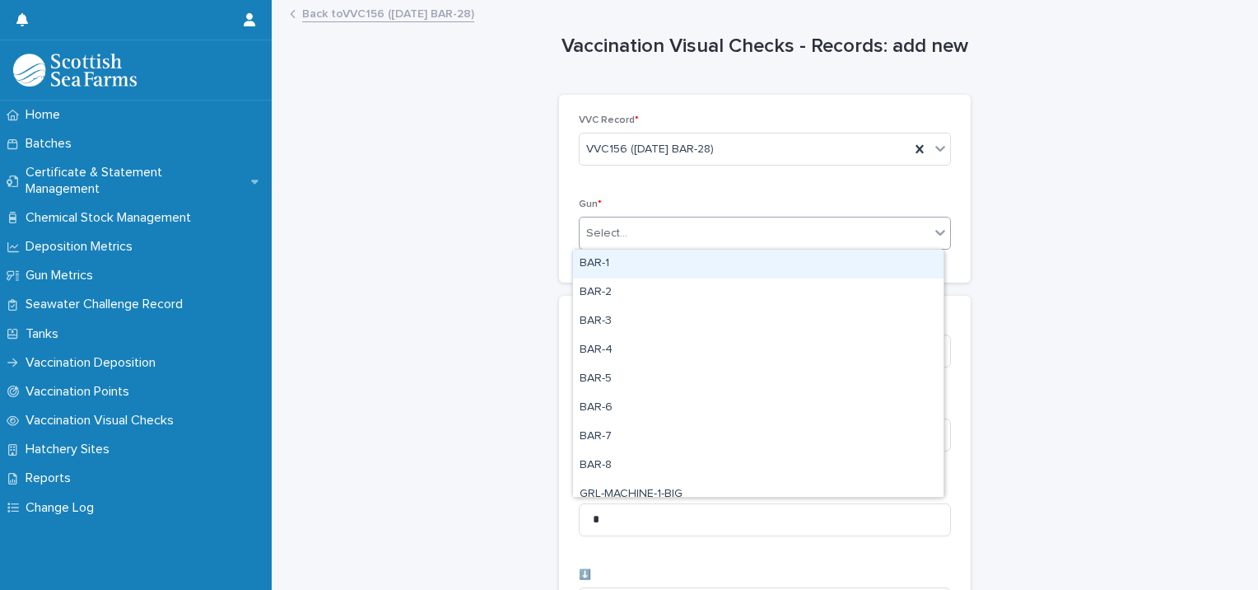
click at [632, 240] on div "Select..." at bounding box center [755, 233] width 350 height 27
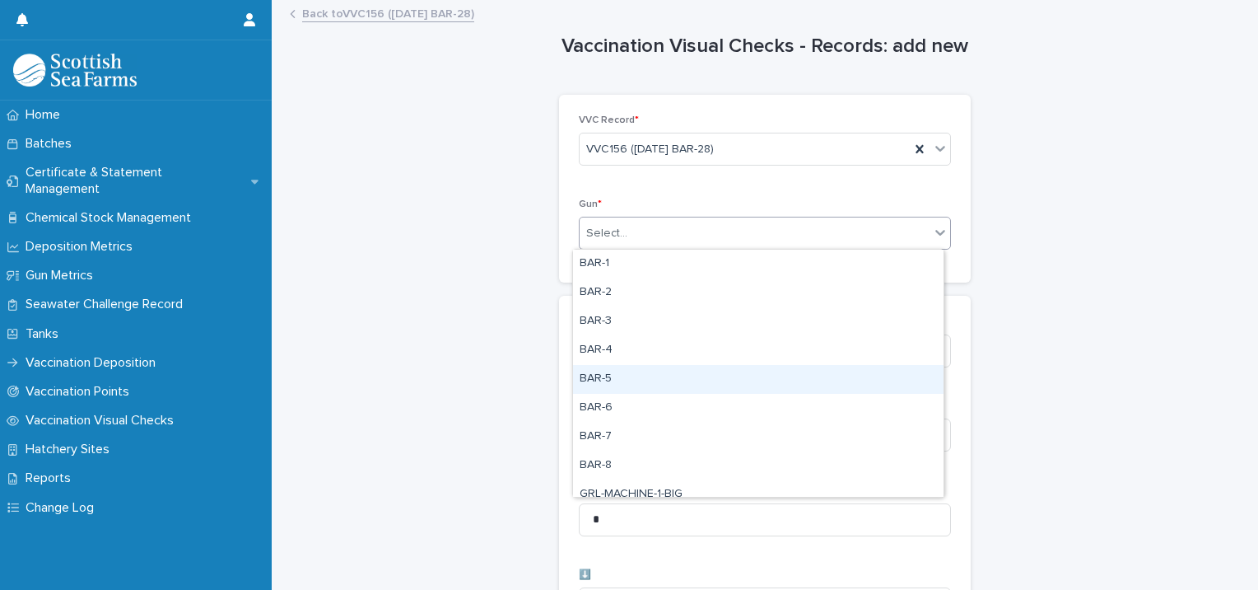
click at [649, 373] on div "BAR-5" at bounding box center [758, 379] width 371 height 29
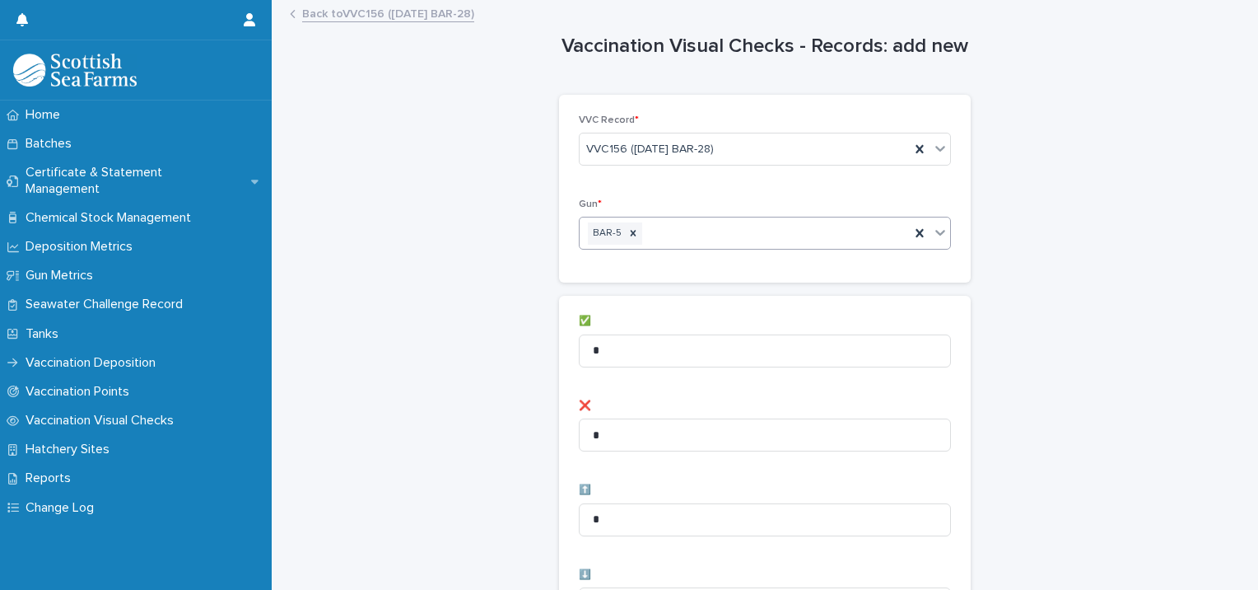
click at [735, 246] on div "BAR-5" at bounding box center [745, 233] width 330 height 29
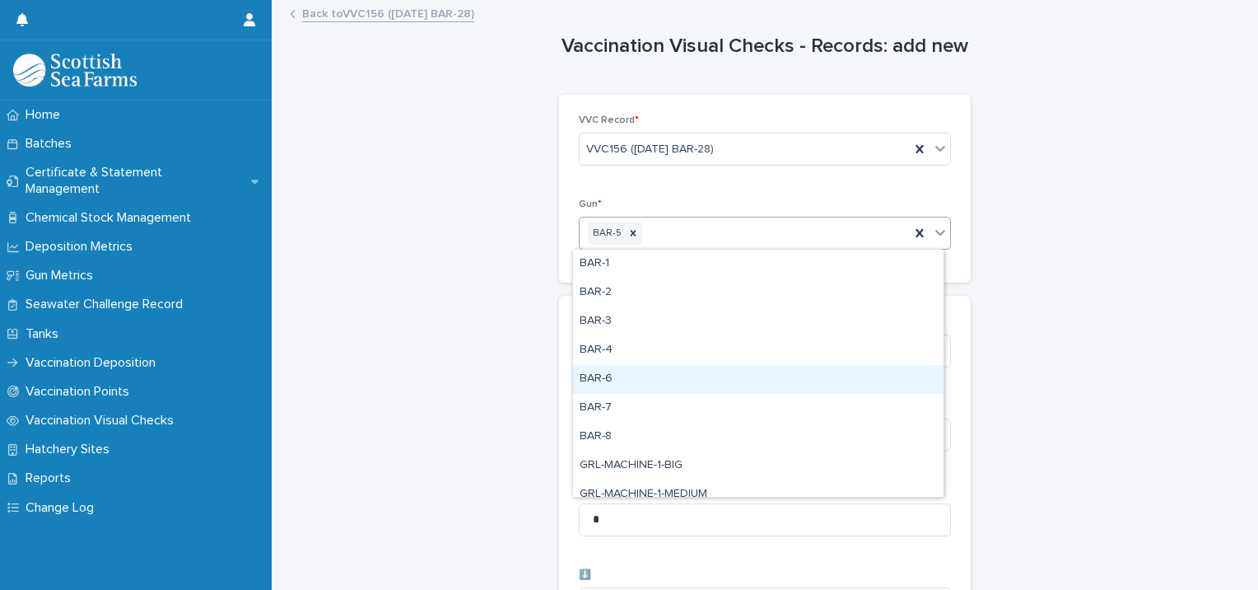
click at [646, 370] on div "BAR-6" at bounding box center [758, 379] width 371 height 29
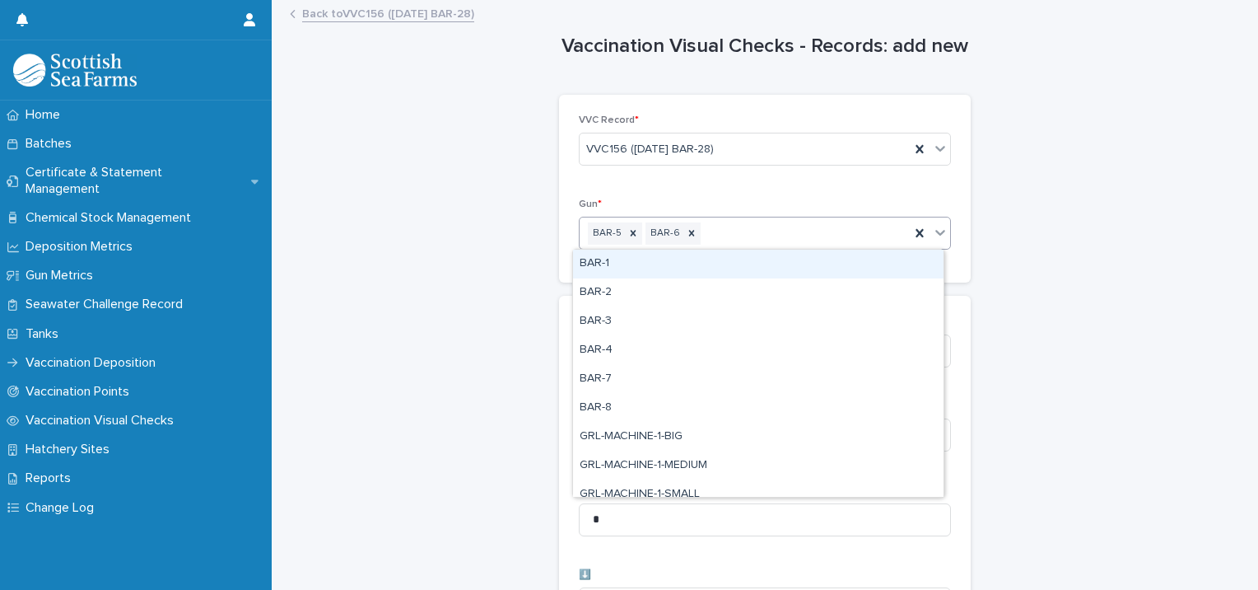
click at [754, 240] on div "BAR-5 BAR-6" at bounding box center [745, 233] width 330 height 29
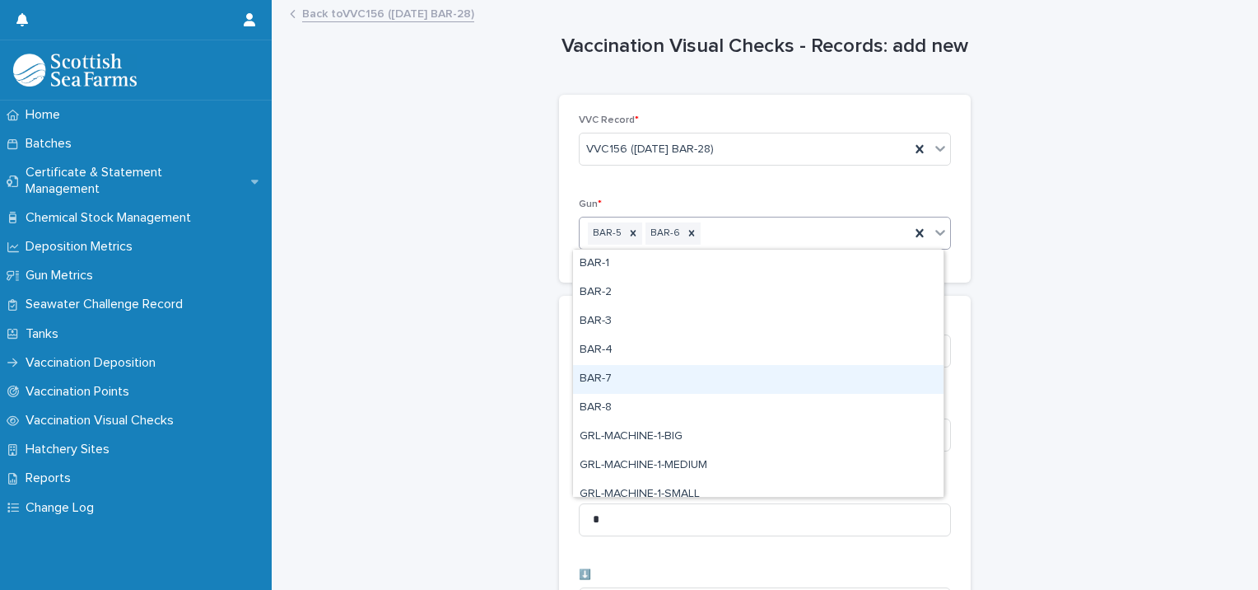
click at [658, 370] on div "BAR-7" at bounding box center [758, 379] width 371 height 29
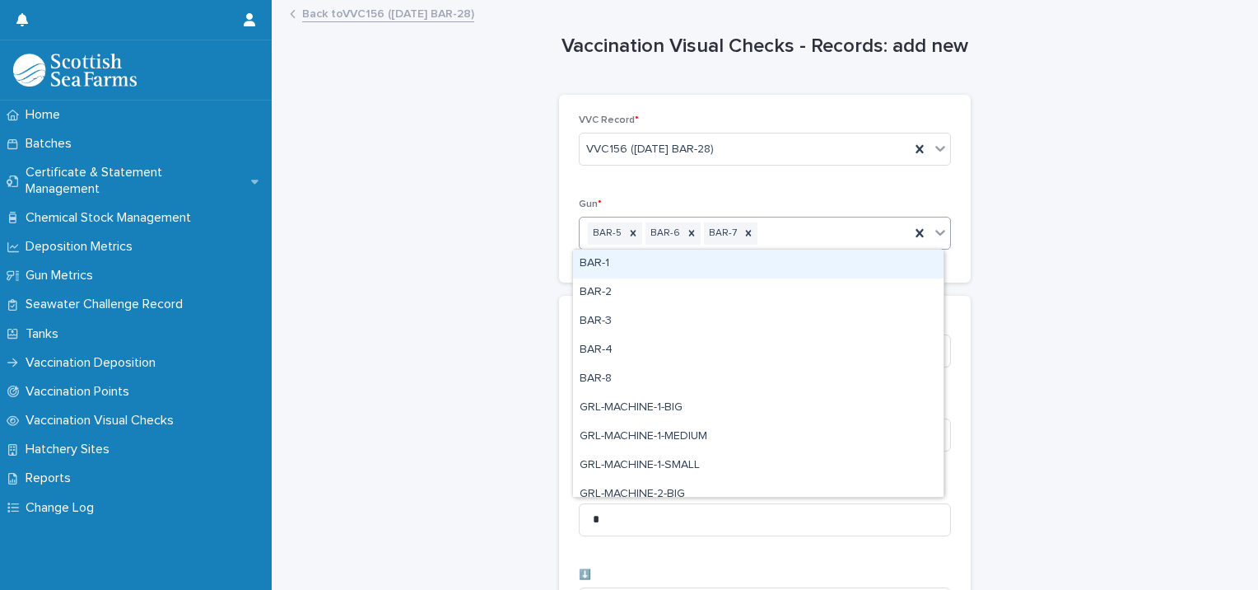
click at [795, 247] on div "BAR-5 BAR-6 BAR-7" at bounding box center [765, 233] width 372 height 33
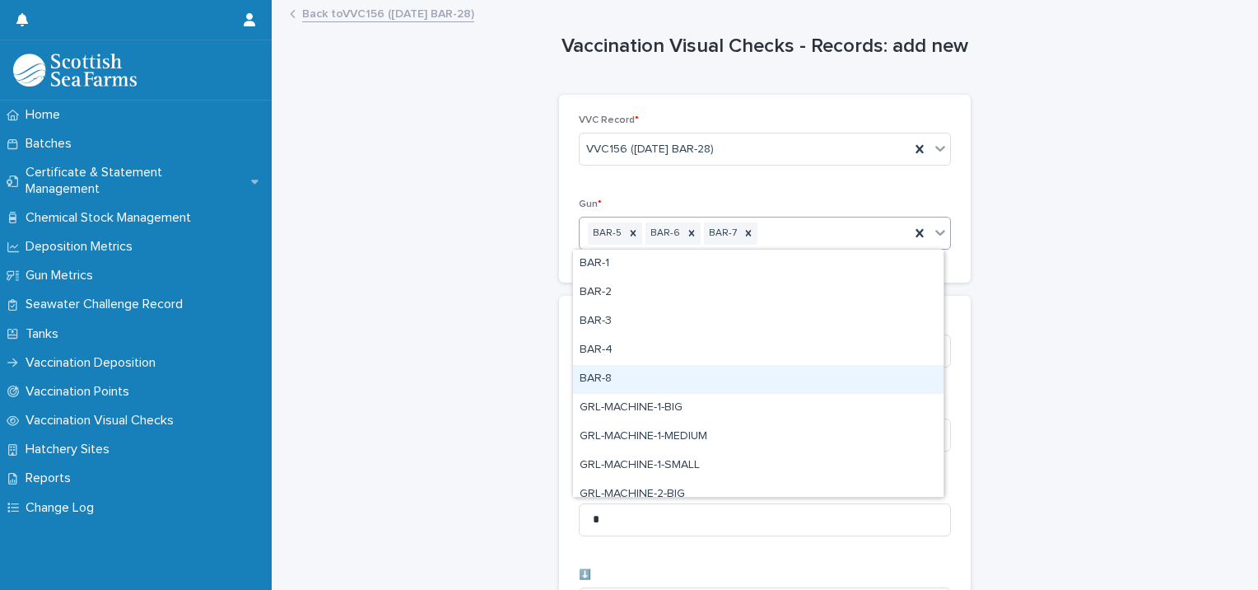
click at [685, 376] on div "BAR-8" at bounding box center [758, 379] width 371 height 29
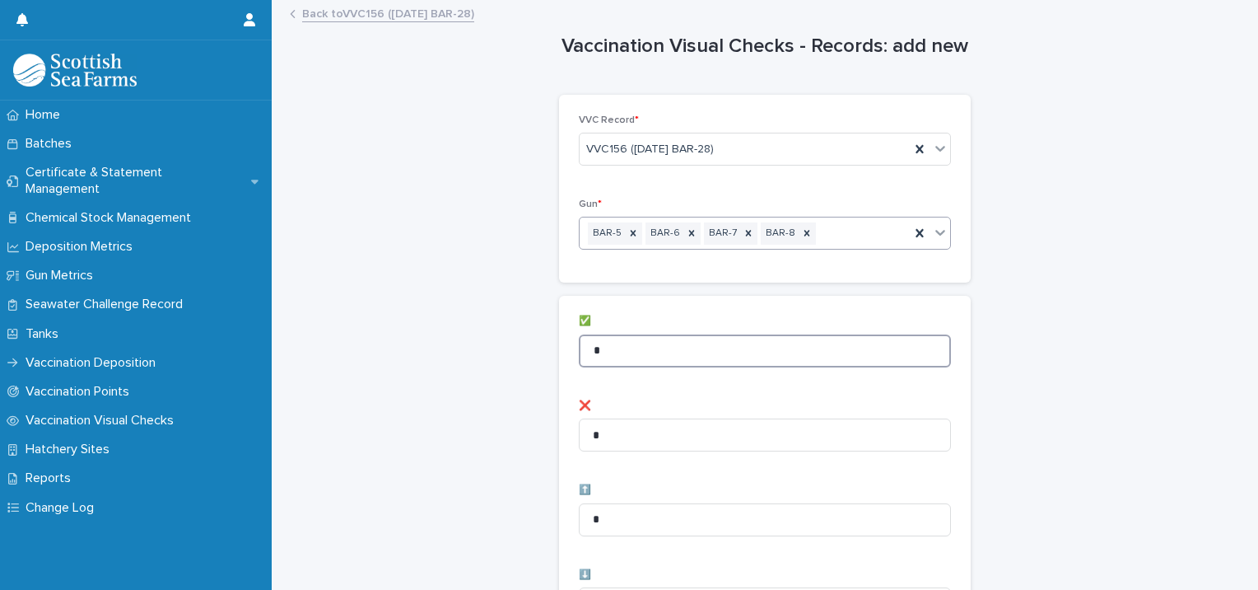
drag, startPoint x: 650, startPoint y: 346, endPoint x: 559, endPoint y: 351, distance: 90.7
type input "**"
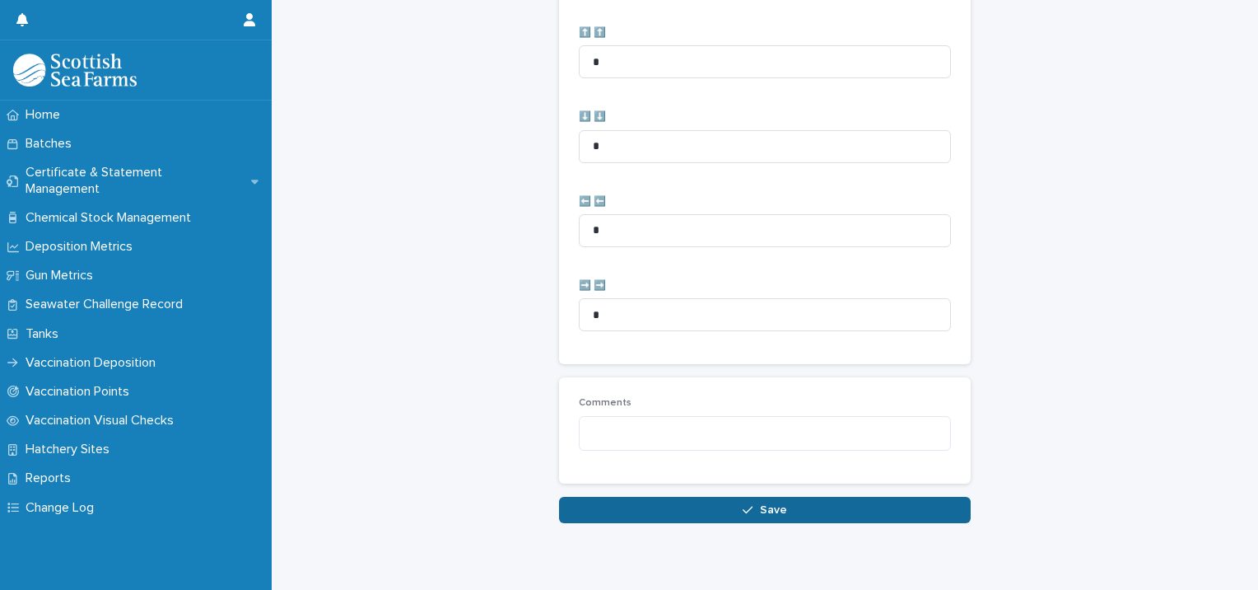
scroll to position [822, 0]
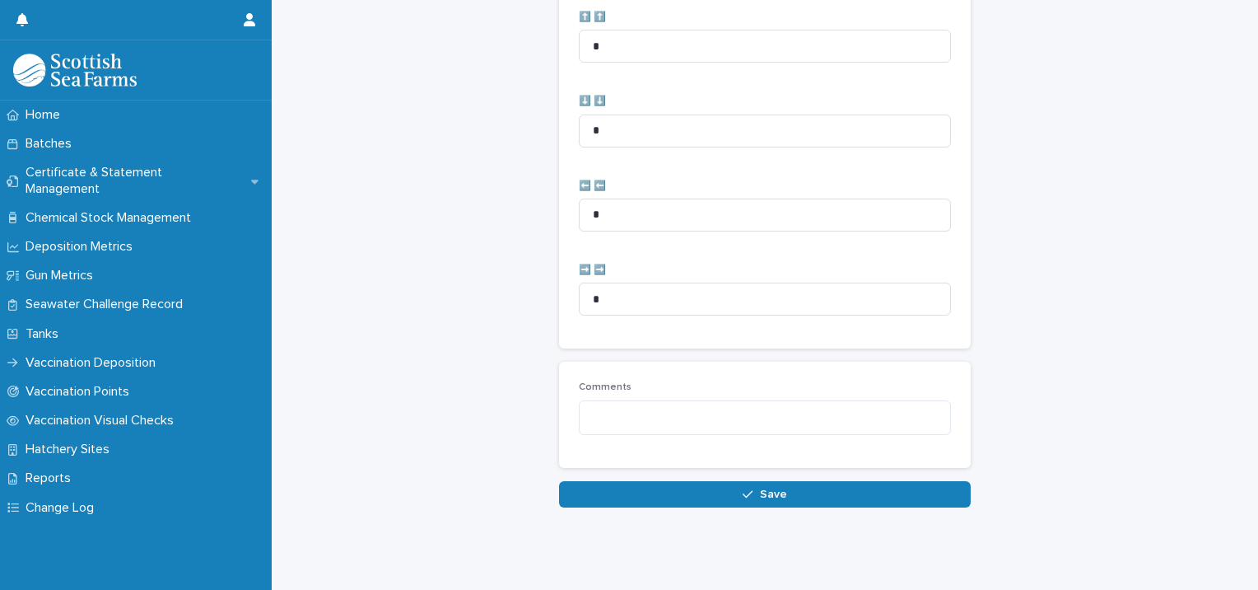
click at [571, 484] on button "Save" at bounding box center [765, 494] width 412 height 26
